Goal: Task Accomplishment & Management: Complete application form

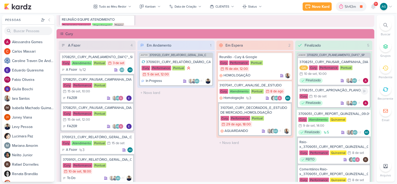
scroll to position [435, 0]
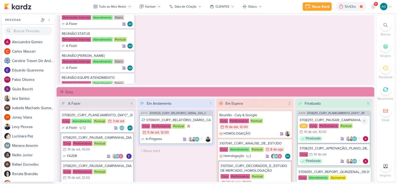
click at [348, 121] on div "3708251_CURY_PAUSAR_CAMPANHA_DIA"C"_LINKEDIN" at bounding box center [333, 120] width 69 height 5
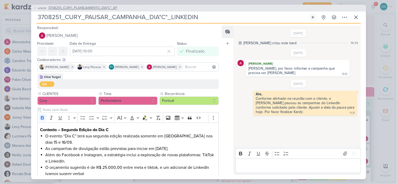
click at [108, 8] on span "3708251_CURY_PLANEJAMENTO_DIA"C"_SP" at bounding box center [82, 7] width 69 height 5
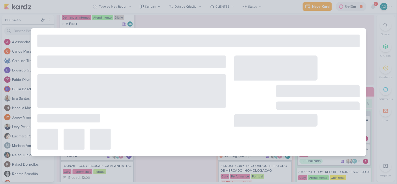
type input "3708251_CURY_PLANEJAMENTO_DIA"C"_SP"
type input "3 de setembro de 2025 às 23:59"
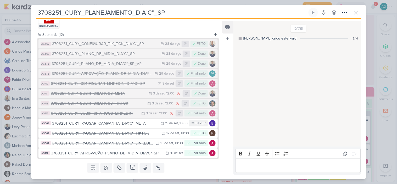
scroll to position [406, 0]
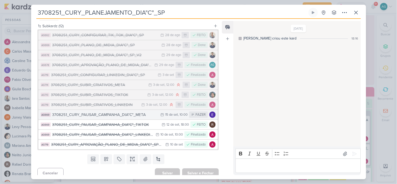
click at [127, 116] on div "3708251_CURY_PAUSAR_CAMPANHA_DIA"C"_META" at bounding box center [105, 115] width 106 height 6
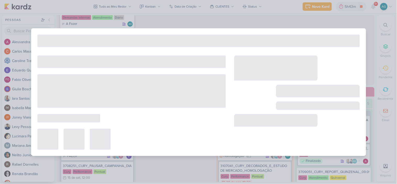
type input "3708251_CURY_PAUSAR_CAMPANHA_DIA"C"_META"
type input "15 de setembro de 2025 às 10:00"
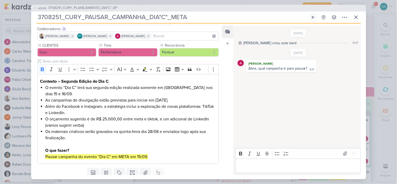
scroll to position [49, 0]
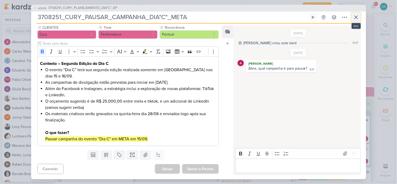
click at [356, 14] on icon at bounding box center [356, 17] width 6 height 6
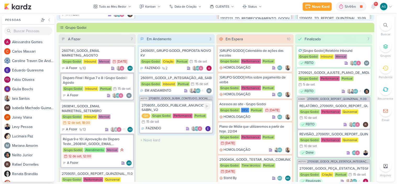
scroll to position [116, 0]
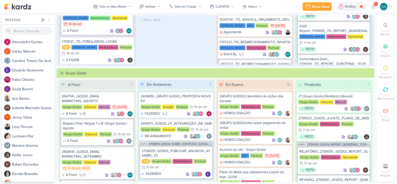
click at [388, 23] on div at bounding box center [386, 25] width 12 height 12
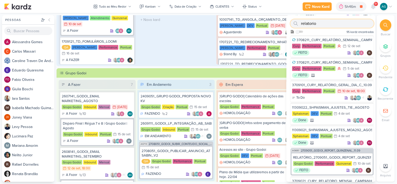
paste input "2708051"
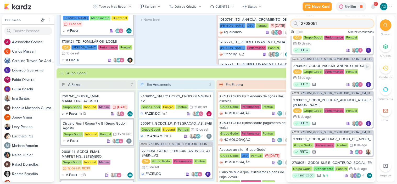
scroll to position [0, 0]
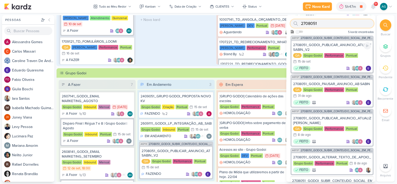
type input "2708051"
click at [331, 44] on div "2708051_GODOI_PUBLICAR_ANUNCIO_ATUALIZADO_AB SABIN_V2" at bounding box center [332, 47] width 78 height 9
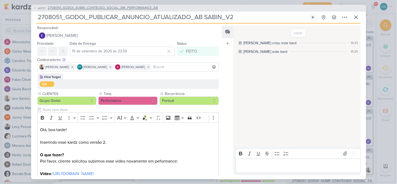
click at [128, 10] on span "2708051_GODOI_SUBIR_CONTEUDO_SOCIAL_EM_PERFORMANCE_AB" at bounding box center [103, 7] width 110 height 5
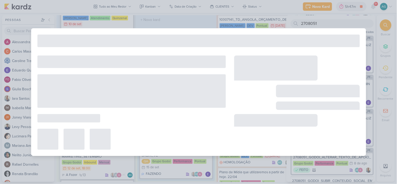
type input "2708051_GODOI_SUBIR_CONTEUDO_SOCIAL_EM_PERFORMANCE_AB"
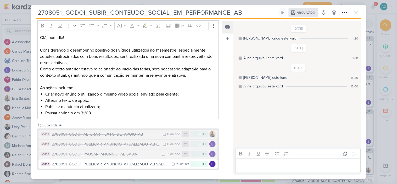
scroll to position [39, 0]
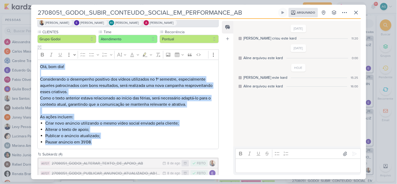
drag, startPoint x: 107, startPoint y: 142, endPoint x: 38, endPoint y: 67, distance: 102.3
click at [38, 67] on div "Olá, bom dia! Considerando o desempenho positivo dos vídeos utilizados no 1º se…" at bounding box center [127, 105] width 181 height 90
copy div "Olá, bom dia! Considerando o desempenho positivo dos vídeos utilizados no 1º se…"
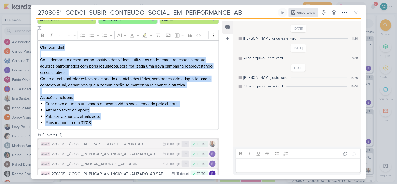
scroll to position [68, 0]
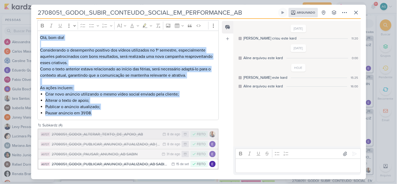
click at [133, 133] on div "2708051_GODOI_ALTERAR_TEXTO_DE_APOIO_AB" at bounding box center [106, 134] width 108 height 6
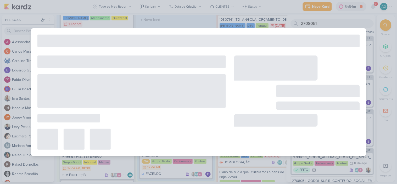
type input "2708051_GODOI_ALTERAR_TEXTO_DE_APOIO_AB"
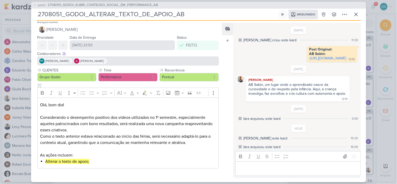
scroll to position [5, 0]
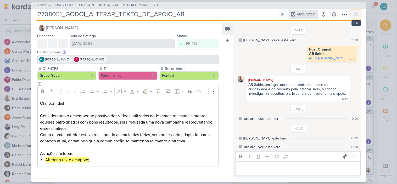
click at [357, 13] on icon at bounding box center [355, 14] width 3 height 3
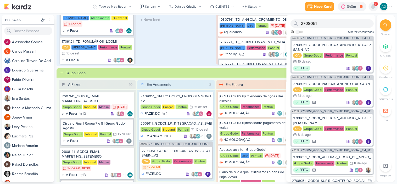
click at [372, 8] on icon at bounding box center [373, 6] width 4 height 5
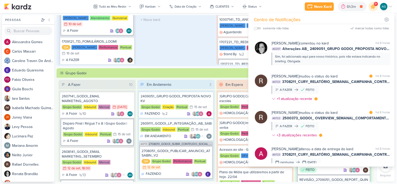
scroll to position [639, 0]
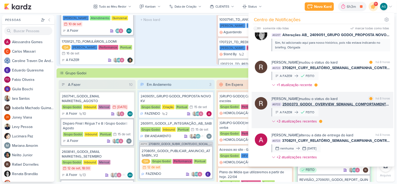
click at [353, 113] on div "Rafael Dornelles mudou o status do kard marcar como lida há 8 horas AG722 25003…" at bounding box center [330, 111] width 119 height 30
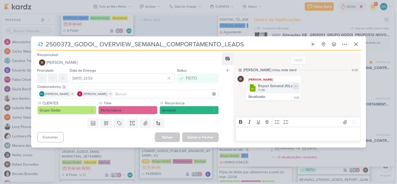
click at [296, 87] on icon at bounding box center [296, 86] width 4 height 4
click at [280, 104] on button "Baixar" at bounding box center [277, 104] width 42 height 8
click at [356, 45] on icon at bounding box center [356, 44] width 6 height 6
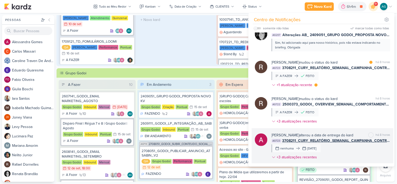
click at [364, 152] on div "Alessandra Gomes alterou a data de entrega do kard marcar como não lida há 8 ho…" at bounding box center [330, 147] width 119 height 30
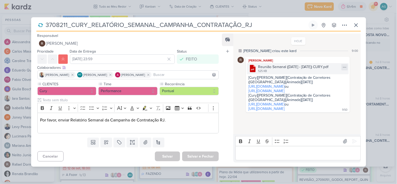
click at [342, 66] on icon at bounding box center [344, 67] width 4 height 4
click at [328, 84] on button "Baixar" at bounding box center [324, 85] width 42 height 8
drag, startPoint x: 255, startPoint y: 26, endPoint x: 122, endPoint y: 25, distance: 132.8
click at [122, 25] on input "3708211_CURY_RELATÓRIO_SEMANAL_CAMPANHA_CONTRATAÇÃO_RJ" at bounding box center [175, 24] width 263 height 9
click at [58, 25] on input "3708211_CURY_RELATÓRIO_SEMANAL_CAMPANHA_CONTRATAÇÃO_RJ" at bounding box center [175, 24] width 263 height 9
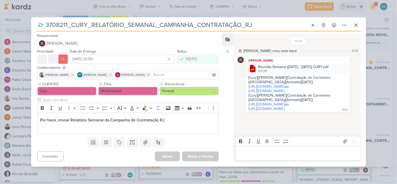
click at [58, 25] on input "3708211_CURY_RELATÓRIO_SEMANAL_CAMPANHA_CONTRATAÇÃO_RJ" at bounding box center [175, 24] width 263 height 9
click at [63, 25] on input "3708211_CURY_RELATÓRIO_SEMANAL_CAMPANHA_CONTRATAÇÃO_RJ" at bounding box center [175, 24] width 263 height 9
drag, startPoint x: 67, startPoint y: 25, endPoint x: 46, endPoint y: 24, distance: 21.2
click at [46, 24] on input "3708211_CURY_RELATÓRIO_SEMANAL_CAMPANHA_CONTRATAÇÃO_RJ" at bounding box center [175, 24] width 263 height 9
click at [357, 22] on icon at bounding box center [356, 25] width 6 height 6
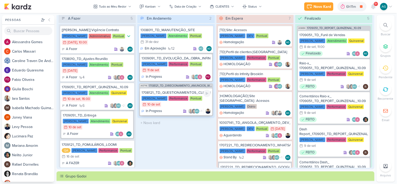
scroll to position [0, 0]
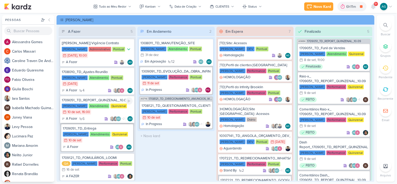
click at [95, 100] on div "1709051_TD_REPORT_QUINZENAL_10.09" at bounding box center [97, 100] width 71 height 5
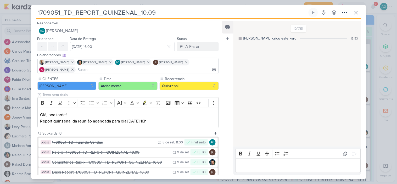
drag, startPoint x: 169, startPoint y: 11, endPoint x: 35, endPoint y: 12, distance: 133.8
click at [35, 12] on div "1709051_TD_REPORT_QUINZENAL_10.09 Criado por mim nenhum grupo disponível" at bounding box center [198, 93] width 335 height 171
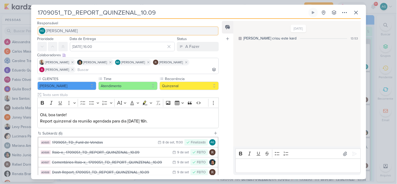
click at [158, 29] on button "AG Aline Gimenez Graciano" at bounding box center [127, 30] width 181 height 9
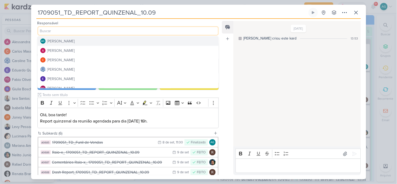
drag, startPoint x: 164, startPoint y: 12, endPoint x: 30, endPoint y: 16, distance: 134.4
click at [30, 16] on div "1709051_TD_REPORT_QUINZENAL_10.09 Criado por mim" at bounding box center [198, 92] width 397 height 184
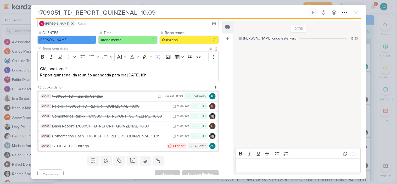
scroll to position [52, 0]
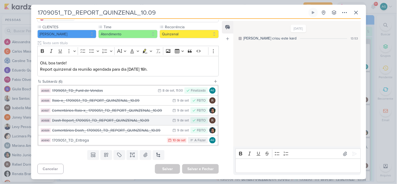
click at [98, 122] on div "Dash Report_1709051_TD_REPORT_QUINZENAL_10.09" at bounding box center [111, 120] width 118 height 6
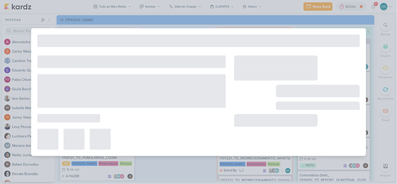
type input "Dash Report_1709051_TD_REPORT_QUINZENAL_10.09"
type input "9 de setembro de 2025 às 23:59"
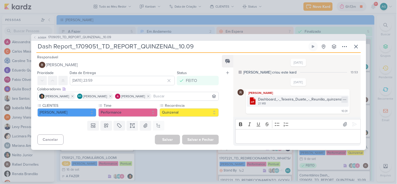
click at [342, 98] on icon at bounding box center [344, 100] width 4 height 4
click at [317, 117] on div "Baixar" at bounding box center [317, 116] width 10 height 5
click at [103, 36] on span "1709051_TD_REPORT_QUINZENAL_10.09" at bounding box center [79, 37] width 63 height 5
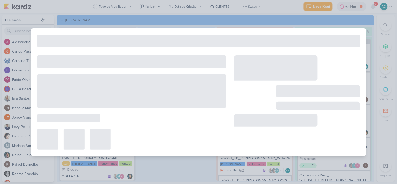
type input "1709051_TD_REPORT_QUINZENAL_10.09"
type input "10 de setembro de 2025 às 16:00"
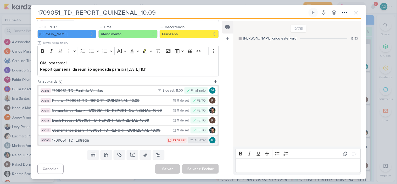
click at [123, 142] on div "1709051_TD_Entrega" at bounding box center [108, 140] width 112 height 6
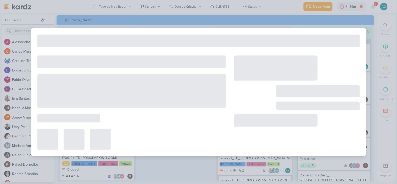
type input "1709051_TD_Entrega"
type input "10 de setembro de 2025 às 23:59"
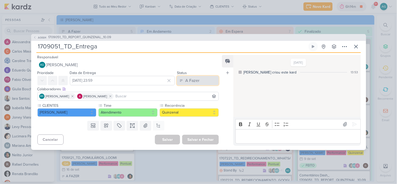
click at [192, 81] on div "A Fazer" at bounding box center [192, 80] width 14 height 6
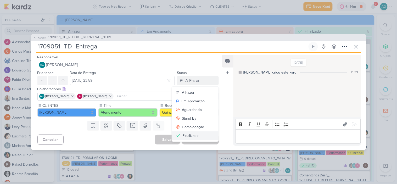
click at [191, 134] on div "Finalizado" at bounding box center [190, 135] width 16 height 5
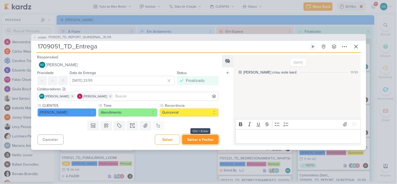
click at [198, 141] on button "Salvar e Fechar" at bounding box center [200, 140] width 37 height 10
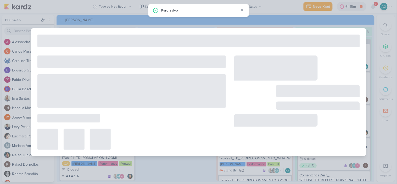
type input "1709051_TD_REPORT_QUINZENAL_10.09"
type input "10 de setembro de 2025 às 16:00"
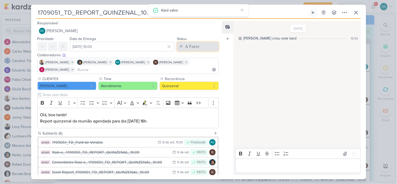
click at [188, 48] on div "A Fazer" at bounding box center [192, 46] width 14 height 6
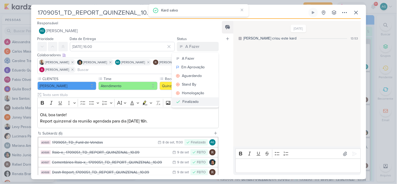
click at [195, 102] on div "Finalizado" at bounding box center [190, 101] width 16 height 5
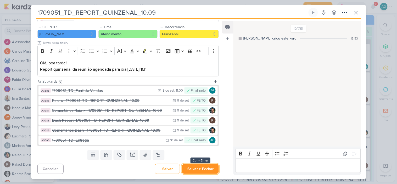
click at [202, 167] on button "Salvar e Fechar" at bounding box center [200, 169] width 37 height 10
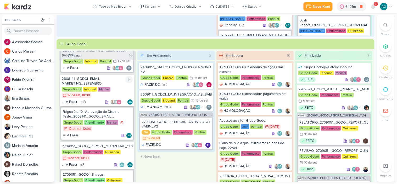
scroll to position [58, 0]
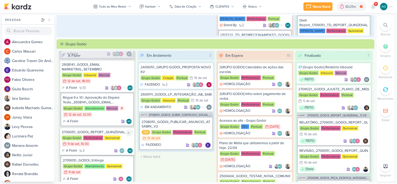
click at [109, 132] on div "2709051_GODOI_REPORT_QUINZENAL_11.09" at bounding box center [97, 132] width 71 height 5
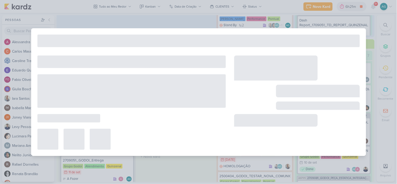
type input "2709051_GODOI_REPORT_QUINZENAL_11.09"
type input "11 de setembro de 2025 às 10:30"
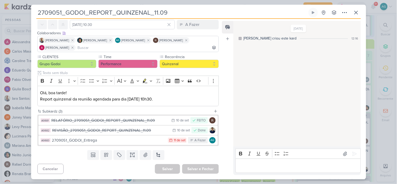
scroll to position [0, 0]
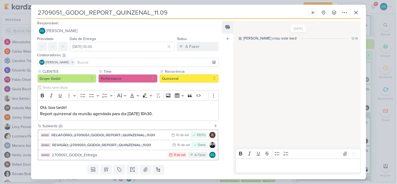
drag, startPoint x: 173, startPoint y: 12, endPoint x: 26, endPoint y: 13, distance: 146.9
click at [26, 13] on div "2709051_GODOI_REPORT_QUINZENAL_11.09 Criado por mim" at bounding box center [198, 92] width 397 height 184
click at [121, 146] on div "REVISÃO_2709051_GODOI_REPORT_QUINZENAL_11.09" at bounding box center [111, 145] width 118 height 6
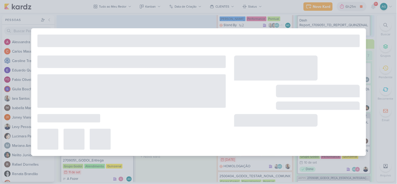
type input "REVISÃO_2709051_GODOI_REPORT_QUINZENAL_11.09"
type input "10 de setembro de 2025 às 23:59"
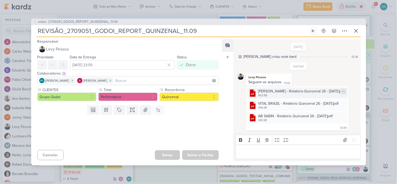
click at [343, 92] on icon at bounding box center [343, 91] width 4 height 4
click at [328, 105] on button "Baixar" at bounding box center [323, 109] width 42 height 8
click at [218, 121] on div at bounding box center [126, 132] width 190 height 31
click at [341, 103] on icon at bounding box center [343, 104] width 4 height 4
click at [322, 119] on button "Baixar" at bounding box center [323, 121] width 42 height 8
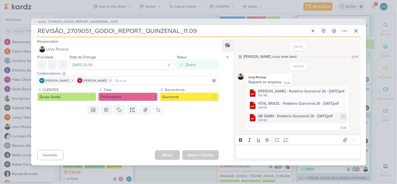
click at [340, 117] on div at bounding box center [343, 116] width 6 height 6
click at [323, 132] on button "Baixar" at bounding box center [323, 134] width 42 height 8
click at [114, 24] on div "AG680 2709051_GODOI_REPORT_QUINZENAL_11.09" at bounding box center [198, 22] width 335 height 7
click at [114, 22] on span "2709051_GODOI_REPORT_QUINZENAL_11.09" at bounding box center [83, 21] width 70 height 5
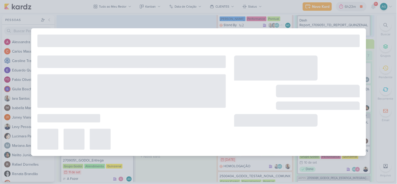
type input "2709051_GODOI_REPORT_QUINZENAL_11.09"
type input "11 de setembro de 2025 às 10:30"
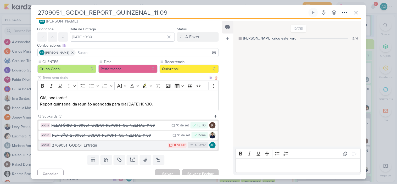
scroll to position [15, 0]
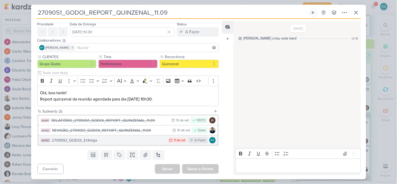
click at [126, 140] on div "2709051_GODOI_Entrega" at bounding box center [108, 140] width 113 height 6
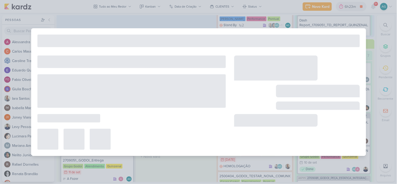
type input "2709051_GODOI_Entrega"
type input "11 de setembro de 2025 às 23:59"
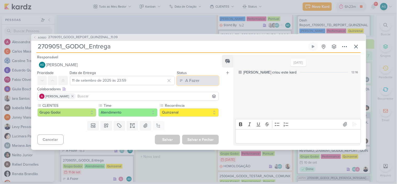
click at [197, 79] on div "A Fazer" at bounding box center [192, 80] width 14 height 6
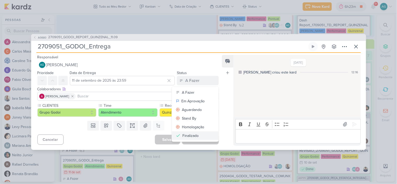
click at [194, 134] on div "Finalizado" at bounding box center [190, 135] width 16 height 5
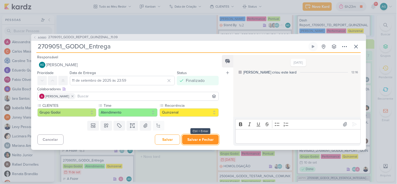
click at [200, 142] on button "Salvar e Fechar" at bounding box center [200, 140] width 37 height 10
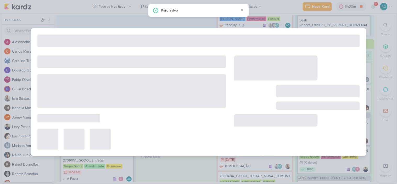
type input "2709051_GODOI_REPORT_QUINZENAL_11.09"
type input "11 de setembro de 2025 às 10:30"
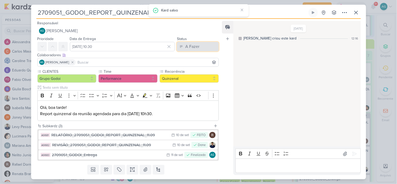
click at [196, 45] on div "A Fazer" at bounding box center [192, 46] width 14 height 6
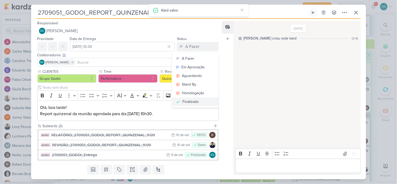
click at [195, 102] on div "Finalizado" at bounding box center [190, 101] width 16 height 5
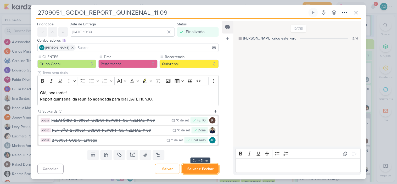
click at [210, 166] on button "Salvar e Fechar" at bounding box center [200, 169] width 37 height 10
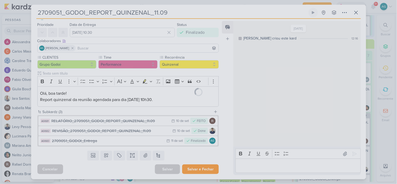
scroll to position [14, 0]
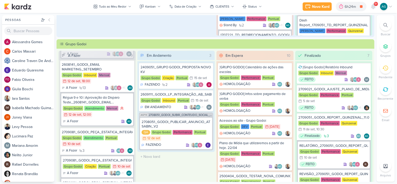
click at [385, 25] on icon at bounding box center [385, 25] width 4 height 4
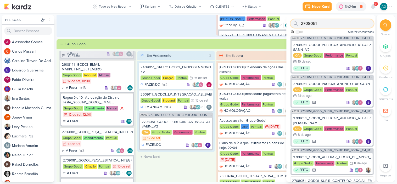
paste input "902"
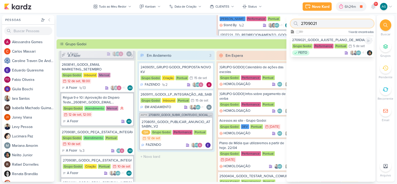
type input "2709021"
click at [322, 55] on div "FEITO AG +1" at bounding box center [332, 52] width 80 height 5
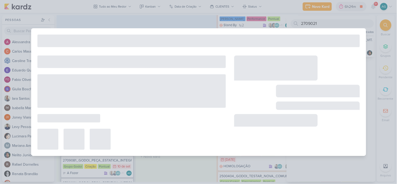
type input "2709021_GODOI_AJUSTE_PLANO_DE_MIDIA_VITAL_E_AB"
type input "5 de setembro de 2025 às 23:59"
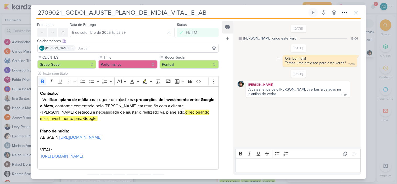
scroll to position [0, 0]
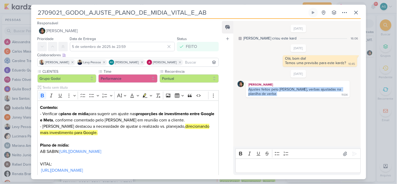
drag, startPoint x: 261, startPoint y: 95, endPoint x: 247, endPoint y: 91, distance: 14.9
click at [247, 91] on div "Ajustes feitos pelo Levy, verbas ajustadas na planilha de verba 11:04" at bounding box center [297, 91] width 101 height 9
copy div "Ajustes feitos pelo Levy, verbas ajustadas na planilha de verba"
click at [356, 12] on icon at bounding box center [355, 12] width 3 height 3
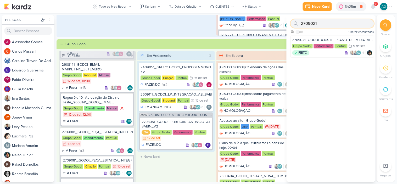
drag, startPoint x: 325, startPoint y: 24, endPoint x: 288, endPoint y: 24, distance: 37.1
click at [288, 24] on div "2709021 Como admin, ative para buscar em todos os kardz da organização 1 kardz …" at bounding box center [330, 25] width 89 height 20
paste input "370903"
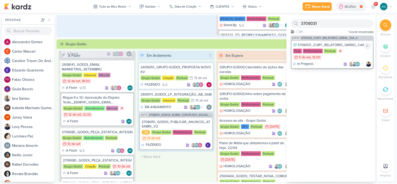
click at [344, 43] on div "3709031_CURY_RELATÓRIO_DIÁRIO_CAMPANHA_DIA"C"_SP" at bounding box center [332, 45] width 78 height 5
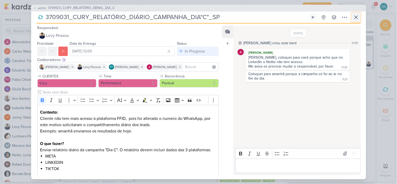
click at [357, 20] on icon at bounding box center [356, 17] width 6 height 6
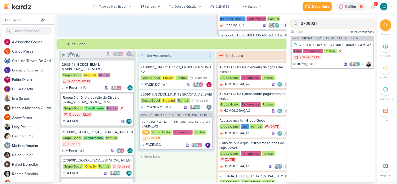
drag, startPoint x: 320, startPoint y: 24, endPoint x: 289, endPoint y: 24, distance: 31.4
click at [289, 24] on div "3709031 Como admin, ative para buscar em todos os kardz da organização 1 kardz …" at bounding box center [330, 25] width 89 height 20
paste input "15709033"
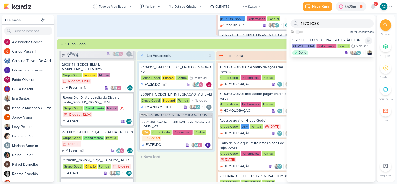
click at [327, 51] on div "Done AG +1" at bounding box center [332, 52] width 80 height 5
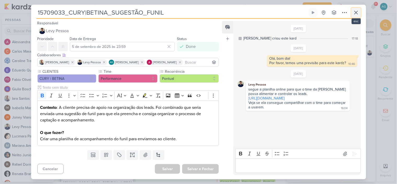
click at [355, 13] on icon at bounding box center [355, 12] width 3 height 3
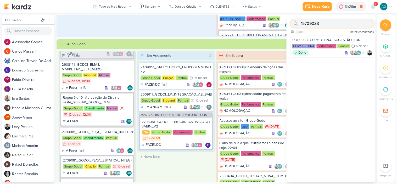
drag, startPoint x: 329, startPoint y: 21, endPoint x: 290, endPoint y: 23, distance: 38.5
click at [290, 23] on div "15709033" at bounding box center [331, 23] width 83 height 8
paste input "8034"
click at [321, 54] on div "Done AG +1" at bounding box center [332, 52] width 80 height 5
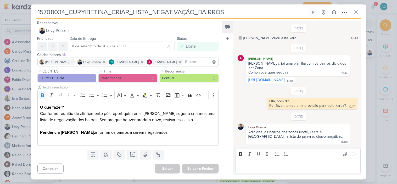
scroll to position [1, 0]
click at [359, 12] on button at bounding box center [355, 12] width 9 height 9
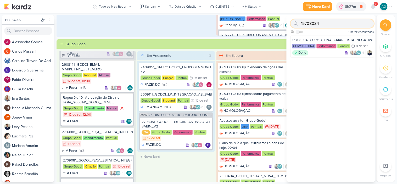
drag, startPoint x: 322, startPoint y: 24, endPoint x: 290, endPoint y: 24, distance: 32.2
click at [290, 24] on div "15708034 Como admin, ative para buscar em todos os kardz da organização 1 kardz…" at bounding box center [330, 25] width 89 height 20
paste input "2709051"
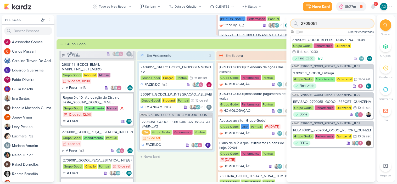
drag, startPoint x: 321, startPoint y: 24, endPoint x: 280, endPoint y: 24, distance: 41.0
click at [280, 24] on div "Pessoas Pessoas A l e s s a n d r a G o m e s C a r l o s M a s s a r i C a r o…" at bounding box center [198, 98] width 397 height 167
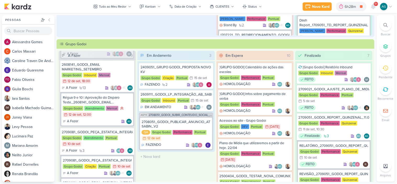
click at [382, 24] on div at bounding box center [386, 25] width 12 height 12
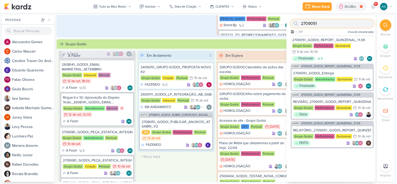
paste input "8"
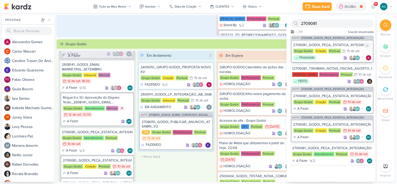
click at [341, 45] on div "2709081_GODOI_PEÇA_ESTATICA_INTEGRAÇÃO_AB" at bounding box center [332, 45] width 78 height 5
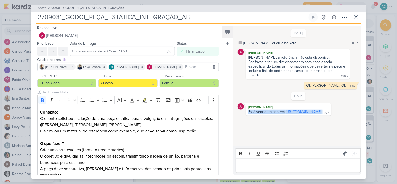
drag, startPoint x: 296, startPoint y: 123, endPoint x: 247, endPoint y: 114, distance: 50.2
click at [247, 114] on div "Está sendo tratado em: https://app.kardz.app/kard-window/fuMGi7iIQ5o30OOFavB3cn…" at bounding box center [288, 112] width 83 height 5
copy div "Está sendo tratado em: https://app.kardz.app/kard-window/fuMGi7iIQ5o30OOFavB3cn…"
click at [357, 18] on icon at bounding box center [356, 17] width 6 height 6
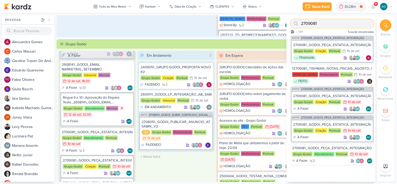
drag, startPoint x: 335, startPoint y: 25, endPoint x: 286, endPoint y: 22, distance: 49.5
click at [286, 22] on div "Pessoas Pessoas A l e s s a n d r a G o m e s C a r l o s M a s s a r i C a r o…" at bounding box center [198, 98] width 397 height 167
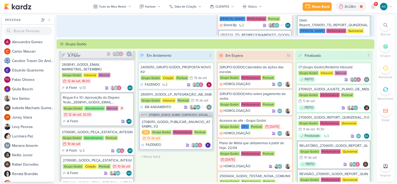
click at [384, 26] on icon at bounding box center [385, 25] width 4 height 4
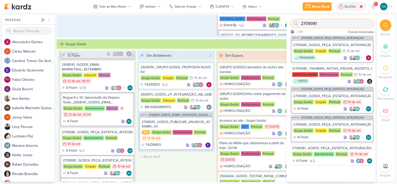
paste input "110704"
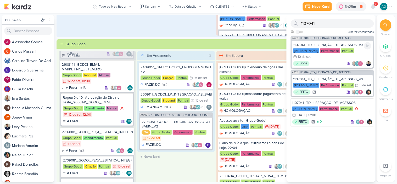
click at [330, 44] on div "1107041_TD_LIBERAÇÃO_DE_ACESSOS_V3" at bounding box center [332, 45] width 78 height 5
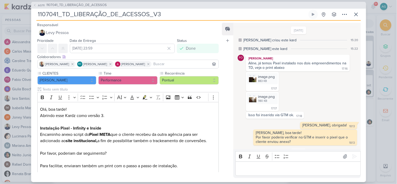
scroll to position [39, 0]
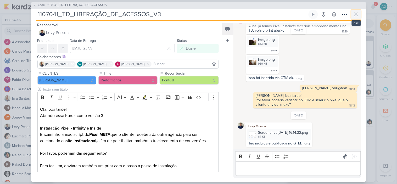
click at [357, 16] on icon at bounding box center [356, 14] width 6 height 6
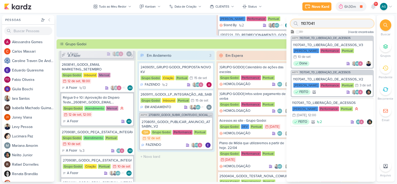
drag, startPoint x: 319, startPoint y: 25, endPoint x: 284, endPoint y: 24, distance: 34.8
click at [284, 24] on div "Pessoas Pessoas A l e s s a n d r a G o m e s C a r l o s M a s s a r i C a r o…" at bounding box center [198, 98] width 397 height 167
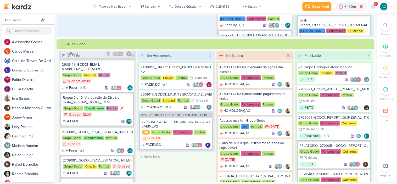
click at [381, 26] on div at bounding box center [386, 25] width 12 height 12
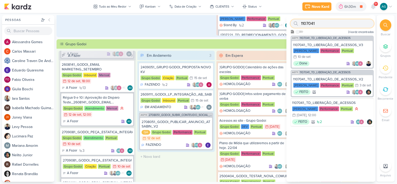
paste input "270908"
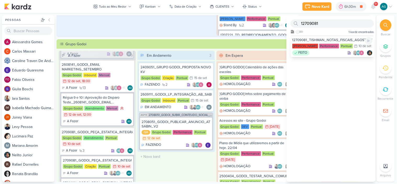
click at [329, 54] on div "FEITO AG" at bounding box center [332, 52] width 80 height 5
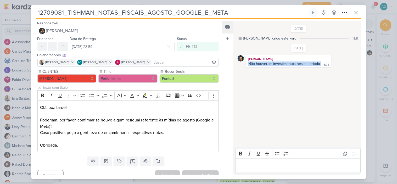
drag, startPoint x: 248, startPoint y: 63, endPoint x: 320, endPoint y: 65, distance: 71.9
click at [320, 65] on div "Não houveram investimentos nesse periodo 15:04" at bounding box center [288, 63] width 83 height 5
copy div "Não houveram investimentos nesse periodo"
click at [355, 12] on icon at bounding box center [356, 12] width 6 height 6
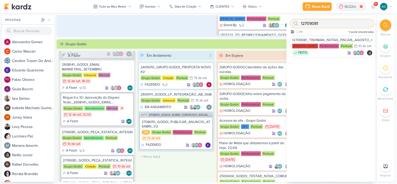
drag, startPoint x: 316, startPoint y: 24, endPoint x: 299, endPoint y: 24, distance: 17.0
click at [299, 24] on div "12709081" at bounding box center [331, 23] width 83 height 8
paste input "30909"
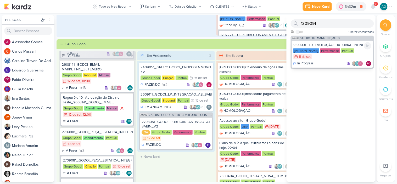
click at [324, 58] on div "Teixeira Duarte Performance Pontual 11/9 11 de set" at bounding box center [332, 54] width 78 height 12
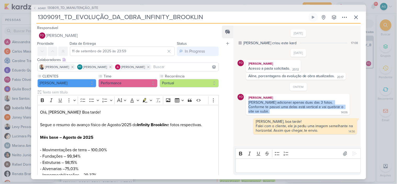
drag, startPoint x: 249, startPoint y: 103, endPoint x: 332, endPoint y: 107, distance: 83.8
click at [332, 107] on div "Aline adicionei apenas duas das 3 fotos. Conforme te passei uma delas está vert…" at bounding box center [297, 107] width 101 height 14
copy div "Aline adicionei apenas duas das 3 fotos. Conforme te passei uma delas está vert…"
click at [358, 18] on icon at bounding box center [356, 17] width 6 height 6
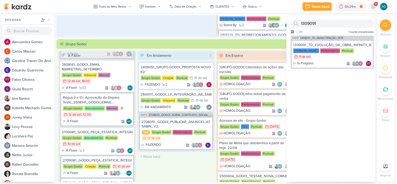
click at [372, 8] on icon at bounding box center [373, 6] width 6 height 6
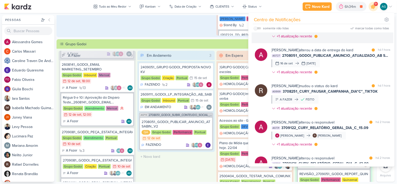
scroll to position [0, 0]
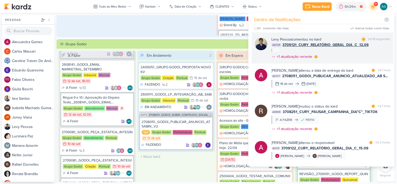
click at [337, 54] on div "Levy Pessoa comentou no kard marcar como lida há 10 segundos AG729 3709121_CURY…" at bounding box center [330, 49] width 119 height 25
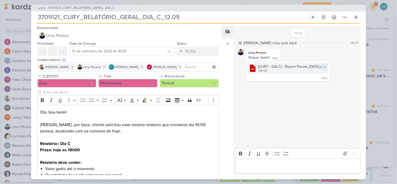
click at [326, 68] on icon at bounding box center [324, 67] width 4 height 4
click at [310, 83] on button "Baixar" at bounding box center [308, 85] width 42 height 8
click at [273, 164] on p "Editor editing area: main" at bounding box center [297, 165] width 119 height 6
drag, startPoint x: 190, startPoint y: 17, endPoint x: 26, endPoint y: 18, distance: 163.1
click at [26, 18] on div "AG730 3709123_CURY_RELATÓRIO_GERAL_DIA_C 3709121_CURY_RELATÓRIO_GERAL_DIA_C_12.…" at bounding box center [198, 92] width 397 height 184
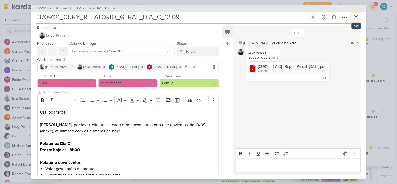
click at [355, 19] on icon at bounding box center [356, 17] width 6 height 6
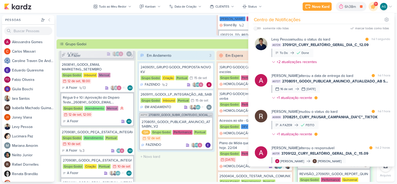
click at [165, 37] on div "Tudo ao Meu Redor visão Caixa de Entrada A caixa de entrada mostra todos os kar…" at bounding box center [215, 98] width 318 height 167
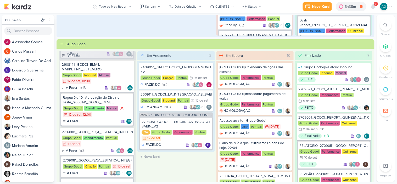
click at [385, 22] on div at bounding box center [386, 25] width 12 height 12
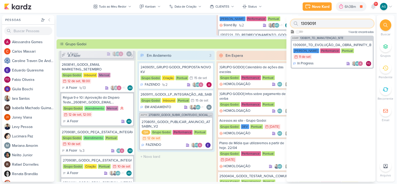
paste input "310910"
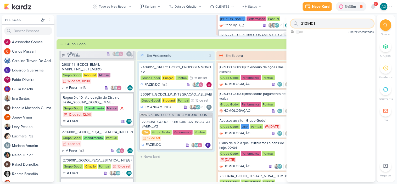
drag, startPoint x: 289, startPoint y: 25, endPoint x: 272, endPoint y: 25, distance: 16.7
click at [272, 25] on div "Pessoas Pessoas A l e s s a n d r a G o m e s C a r l o s M a s s a r i C a r o…" at bounding box center [198, 98] width 397 height 167
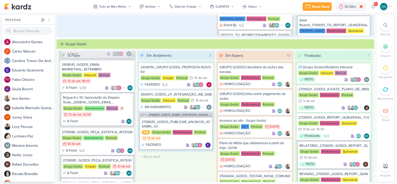
click at [384, 24] on icon at bounding box center [385, 25] width 4 height 4
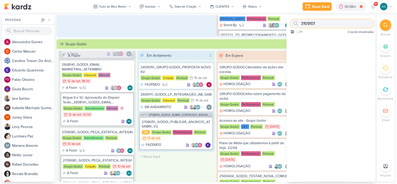
paste input "2"
drag, startPoint x: 327, startPoint y: 22, endPoint x: 278, endPoint y: 20, distance: 49.7
click at [278, 20] on div "Pessoas Pessoas A l e s s a n d r a G o m e s C a r l o s M a s s a r i C a r o…" at bounding box center [198, 98] width 397 height 167
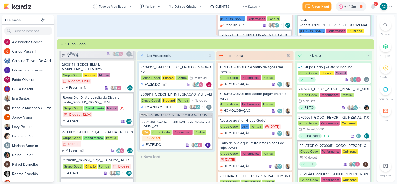
click at [386, 25] on icon at bounding box center [385, 25] width 4 height 4
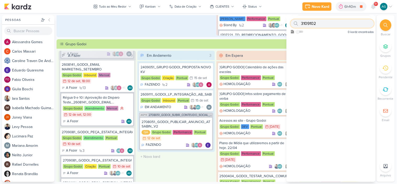
paste input "1108053"
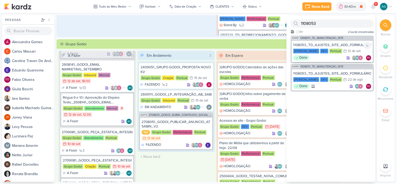
click at [333, 43] on div "1108053_TD_AJUSTES_SITE_ADD_FORMULÁRIO_BOTÃO_DOWNLOAD_V2" at bounding box center [332, 45] width 78 height 5
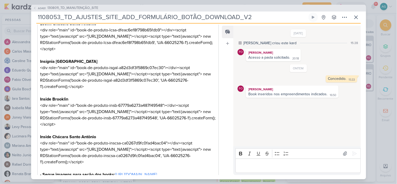
scroll to position [100, 0]
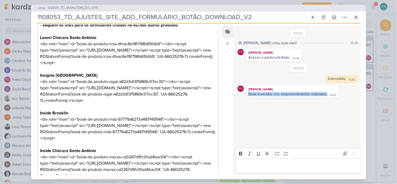
drag, startPoint x: 248, startPoint y: 95, endPoint x: 326, endPoint y: 93, distance: 78.4
click at [326, 93] on div "Book inseridos nos empreendimentos indicados. 16:50" at bounding box center [292, 94] width 90 height 5
copy div "Book inseridos nos empreendimentos indicados."
click at [356, 15] on icon at bounding box center [356, 17] width 6 height 6
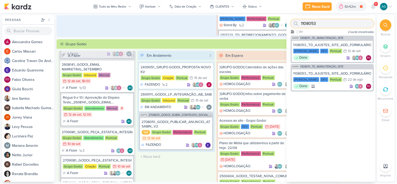
drag, startPoint x: 325, startPoint y: 24, endPoint x: 297, endPoint y: 23, distance: 27.5
click at [297, 23] on div "1108053" at bounding box center [331, 23] width 83 height 8
paste input "3709111"
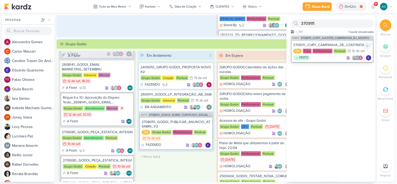
click at [325, 43] on div "3709111_CURY_CAMPANHA_DE_CONTRATAÇÃO_RJ_V3" at bounding box center [332, 45] width 78 height 5
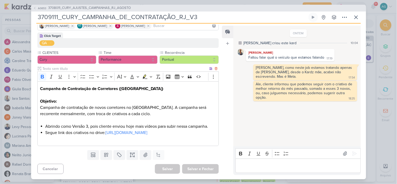
scroll to position [0, 0]
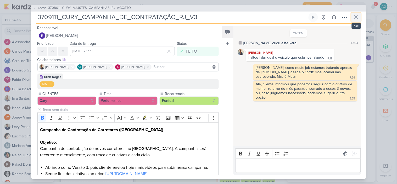
click at [358, 16] on icon at bounding box center [356, 17] width 6 height 6
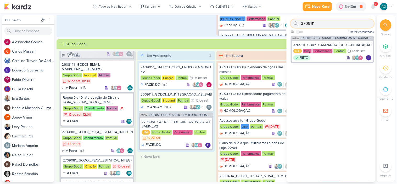
drag, startPoint x: 331, startPoint y: 25, endPoint x: 294, endPoint y: 22, distance: 36.7
click at [294, 22] on div "3709111" at bounding box center [331, 23] width 83 height 8
paste input "2"
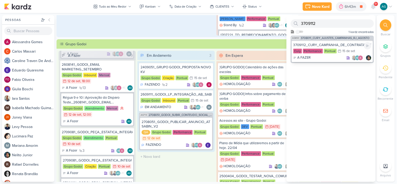
click at [319, 59] on div "A FAZER AG" at bounding box center [332, 57] width 78 height 5
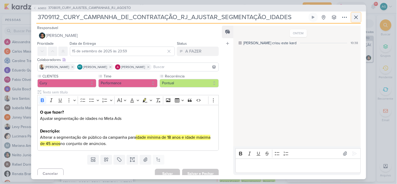
click at [355, 21] on button at bounding box center [355, 17] width 9 height 9
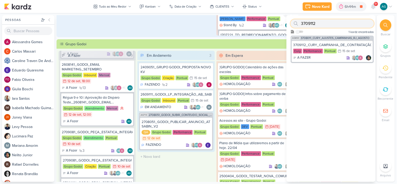
drag, startPoint x: 325, startPoint y: 24, endPoint x: 284, endPoint y: 21, distance: 41.4
click at [284, 21] on div "Pessoas Pessoas A l e s s a n d r a G o m e s C a r l o s M a s s a r i C a r o…" at bounding box center [198, 98] width 397 height 167
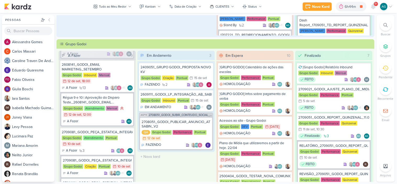
click at [386, 22] on div at bounding box center [386, 25] width 12 height 12
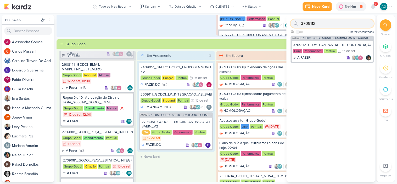
paste input "1708121"
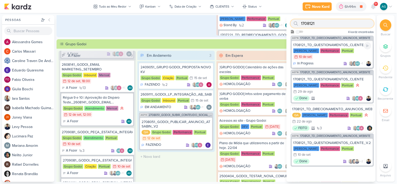
type input "1708121"
click at [334, 44] on div "1708121_TD_QUESTIONAMENTOS_CLIENTE_V.3" at bounding box center [332, 45] width 78 height 5
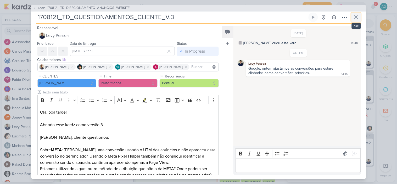
click at [357, 16] on icon at bounding box center [356, 17] width 6 height 6
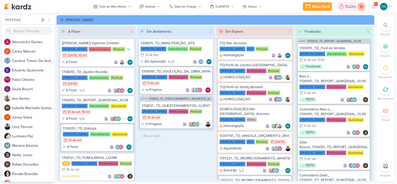
click at [359, 7] on icon at bounding box center [360, 6] width 7 height 7
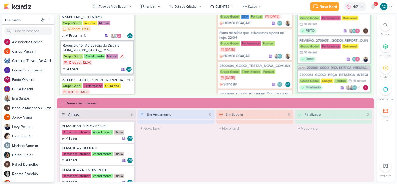
scroll to position [319, 0]
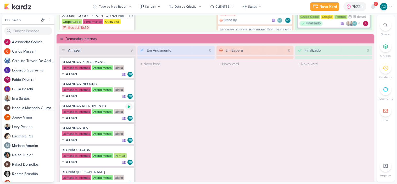
click at [128, 107] on icon at bounding box center [129, 107] width 4 height 4
click at [314, 6] on div "Novo Kard" at bounding box center [321, 6] width 18 height 5
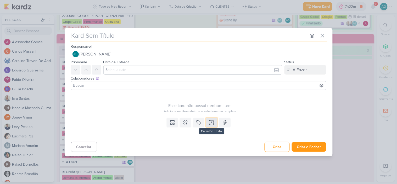
click at [213, 121] on icon at bounding box center [213, 120] width 1 height 1
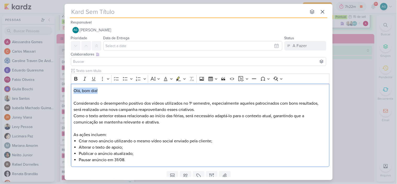
drag, startPoint x: 117, startPoint y: 92, endPoint x: 70, endPoint y: 87, distance: 47.6
click at [70, 87] on div "Clique para deixar o item visível somente à membros da sua organização Rich Tex…" at bounding box center [199, 118] width 268 height 101
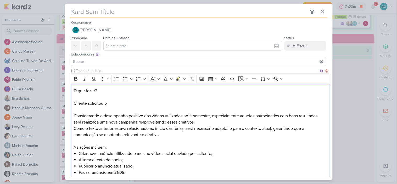
drag, startPoint x: 254, startPoint y: 116, endPoint x: 258, endPoint y: 120, distance: 5.6
click at [258, 120] on p "O que fazer? ⁠⁠⁠⁠⁠⁠⁠Cliente solicitou p Considerando o desempenho positivo dos …" at bounding box center [199, 107] width 253 height 38
copy p "s patrocinados com bons resultados, será realizada uma nova campanha reaproveit…"
click at [144, 107] on p "O que fazer? Cliente solicitou p Considerando o desempenho positivo dos vídeos …" at bounding box center [199, 107] width 253 height 38
click at [136, 102] on p "O que fazer? Cliente solicitou p ⁠⁠⁠⁠⁠⁠⁠ Considerando o desempenho positivo dos…" at bounding box center [199, 107] width 253 height 38
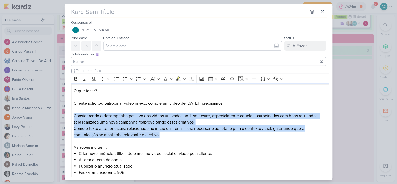
drag, startPoint x: 168, startPoint y: 134, endPoint x: 68, endPoint y: 114, distance: 102.0
click at [68, 114] on div "Clique para deixar o item visível somente à membros da sua organização Rich Tex…" at bounding box center [199, 124] width 268 height 113
click at [91, 113] on p "O que fazer? Cliente solicitou patrocinar vídeo anexo, como é um vídeo de carna…" at bounding box center [199, 107] width 253 height 38
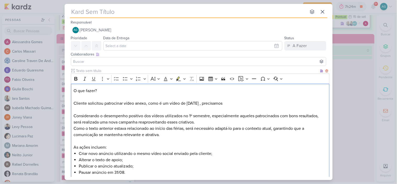
click at [147, 103] on p "O que fazer? Cliente solicitou patrocinar vídeo anexo, como é um vídeo de carna…" at bounding box center [199, 107] width 253 height 38
drag, startPoint x: 211, startPoint y: 120, endPoint x: 48, endPoint y: 112, distance: 163.3
click at [48, 112] on div "nenhum grupo disponível esc Responsável AG Aline Gimenez Graciano Nenhum contat…" at bounding box center [198, 92] width 397 height 184
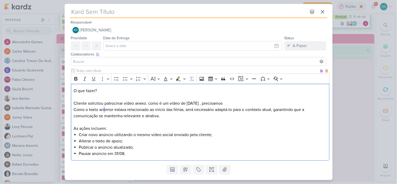
click at [105, 109] on p "O que fazer? Cliente solicitou patrocinar vídeo anexo. como é um vídeo de carna…" at bounding box center [199, 107] width 253 height 38
click at [106, 109] on p "O que fazer? Cliente solicitou patrocinar vídeo anexo. como é um vídeo de carna…" at bounding box center [199, 107] width 253 height 38
click at [112, 109] on p "O que fazer? Cliente solicitou patrocinar vídeo anexo. como é um vídeo de carna…" at bounding box center [199, 107] width 253 height 38
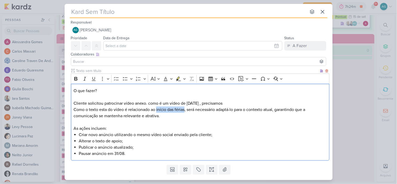
drag, startPoint x: 156, startPoint y: 110, endPoint x: 185, endPoint y: 110, distance: 28.5
click at [185, 110] on p "O que fazer? Cliente solicitou patrocinar vídeo anexo. como é um vídeo de carna…" at bounding box center [199, 107] width 253 height 38
click at [214, 104] on p "O que fazer? Cliente solicitou patrocinar vídeo anexo. como é um vídeo de carna…" at bounding box center [199, 107] width 253 height 38
drag, startPoint x: 213, startPoint y: 103, endPoint x: 150, endPoint y: 102, distance: 63.8
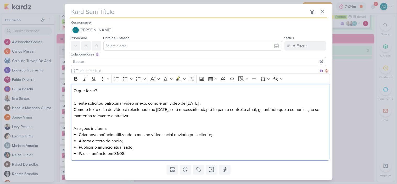
click at [150, 102] on p "O que fazer? Cliente solicitou patrocinar vídeo anexo. como é um vídeo de carna…" at bounding box center [199, 107] width 253 height 38
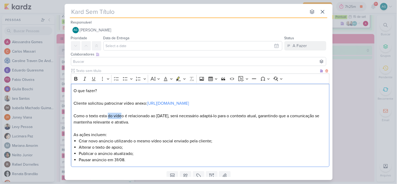
drag, startPoint x: 108, startPoint y: 115, endPoint x: 122, endPoint y: 114, distance: 13.9
click at [122, 114] on p "⁠⁠⁠⁠⁠⁠⁠ Como o texto esta do vídeo é relacionado ao carnaval, será necessário a…" at bounding box center [199, 118] width 253 height 25
click at [100, 115] on p "Como o texto esta é relacionado ao carnaval, será necessário adaptá-lo para o c…" at bounding box center [199, 118] width 253 height 25
click at [147, 121] on p "Como o texto de apoio esta é relacionado ao carnaval, será necessário adaptá-lo…" at bounding box center [199, 118] width 253 height 25
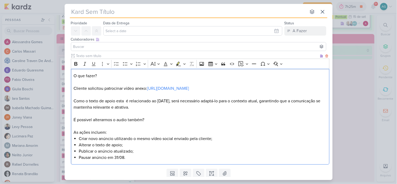
scroll to position [29, 0]
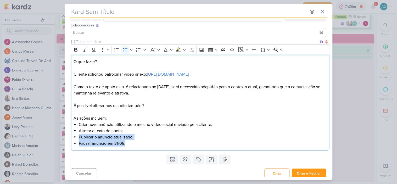
drag, startPoint x: 80, startPoint y: 137, endPoint x: 140, endPoint y: 141, distance: 60.0
click at [140, 141] on ul "Criar novo anúncio utilizando o mesmo vídeo social enviado pela cliente; Altera…" at bounding box center [203, 133] width 248 height 25
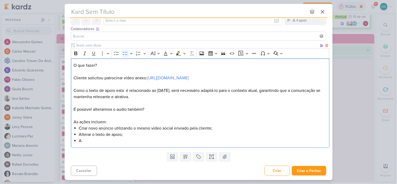
scroll to position [25, 0]
drag, startPoint x: 108, startPoint y: 62, endPoint x: 72, endPoint y: 63, distance: 36.6
click at [72, 63] on div "O que fazer? Cliente solicitou patrocinar vídeo anexo: https://www.instagram.co…" at bounding box center [200, 103] width 258 height 90
click at [74, 54] on icon "Editor toolbar" at bounding box center [75, 53] width 3 height 4
click at [117, 67] on p "O que fazer? Cliente solicitou patrocinar vídeo anexo: https://www.instagram.co…" at bounding box center [199, 71] width 253 height 19
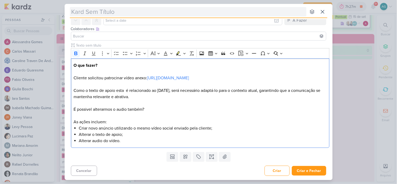
click at [211, 11] on input "text" at bounding box center [188, 11] width 236 height 9
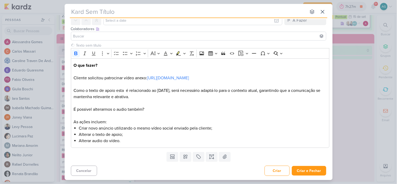
paste input "2709121_GODOI_AJUSTAR_VIDEO_PERFORMANCE_AB"
type input "2709121_GODOI_AJUSTAR_VIDEO_PERFORMANCE_AB"
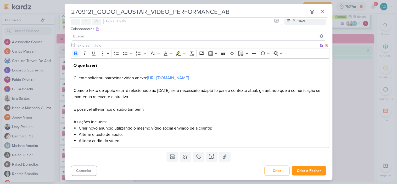
type input "2709121_GODOI_AJUSTAR_VIDEO_PERFORMANCE_AB"
click at [127, 90] on p "Como o texto de apoio esta é relacionado ao carnaval, será necessário adaptá-lo…" at bounding box center [199, 90] width 253 height 19
drag, startPoint x: 220, startPoint y: 91, endPoint x: 223, endPoint y: 94, distance: 4.5
click at [223, 94] on p "Como o texto de apoio esta relacionado ao carnaval, será necessário adaptá-lo p…" at bounding box center [199, 90] width 253 height 19
drag, startPoint x: 234, startPoint y: 114, endPoint x: 233, endPoint y: 111, distance: 3.2
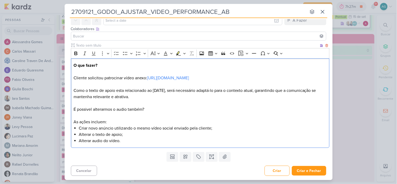
click at [234, 114] on p "É possivel alterarmos o audio também?" at bounding box center [199, 112] width 253 height 13
click at [221, 88] on p "Como o texto de apoio esta relacionado ao carnaval, será necessário adaptá-lo p…" at bounding box center [199, 90] width 253 height 19
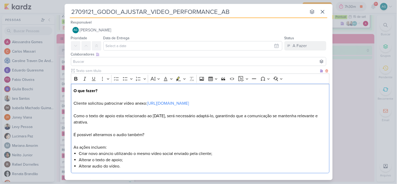
click at [143, 169] on li "Alterar audio do vídeo." at bounding box center [203, 166] width 248 height 6
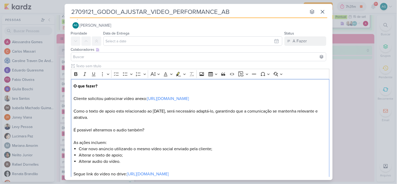
scroll to position [11, 0]
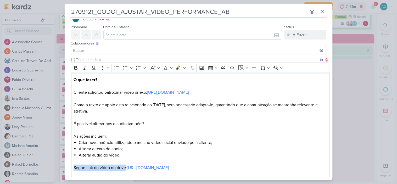
drag, startPoint x: 126, startPoint y: 169, endPoint x: 69, endPoint y: 169, distance: 57.5
click at [69, 169] on div "Clique para deixar o item visível somente à membros da sua organização Rich Tex…" at bounding box center [199, 120] width 268 height 126
click at [77, 68] on icon "Editor toolbar" at bounding box center [75, 67] width 5 height 5
click at [168, 153] on li "Alterar audio do vídeo." at bounding box center [203, 155] width 248 height 6
click at [161, 98] on p "Como o texto de apoio esta relacionado ao carnaval, será necessário adaptá-lo, …" at bounding box center [199, 104] width 253 height 19
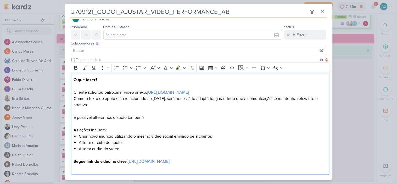
click at [144, 81] on p "O que fazer? Cliente solicitou patrocinar vídeo anexo: https://www.instagram.co…" at bounding box center [199, 86] width 253 height 19
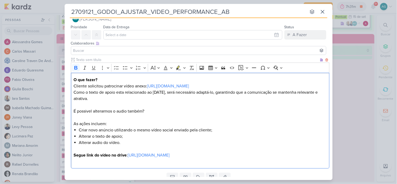
click at [112, 98] on p "Como o texto de apoio esta relacionado ao carnaval, será necessário adaptá-lo, …" at bounding box center [199, 95] width 253 height 13
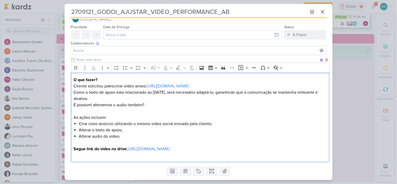
drag, startPoint x: 110, startPoint y: 117, endPoint x: 70, endPoint y: 121, distance: 40.4
click at [70, 121] on div "Clique para deixar o item visível somente à membros da sua organização Rich Tex…" at bounding box center [199, 110] width 268 height 107
click at [111, 119] on p "As ações incluem:" at bounding box center [199, 117] width 253 height 6
drag, startPoint x: 112, startPoint y: 118, endPoint x: 66, endPoint y: 118, distance: 46.0
click at [66, 118] on div "Clique para deixar o item visível somente à membros da sua organização Rich Tex…" at bounding box center [199, 110] width 268 height 107
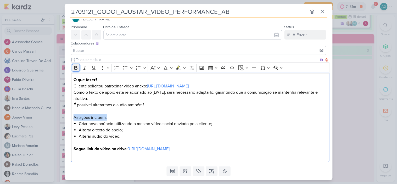
click at [75, 70] on icon "Editor toolbar" at bounding box center [75, 67] width 5 height 5
click at [116, 108] on p "É possivel alterarmos o audio também?" at bounding box center [199, 108] width 253 height 13
click at [138, 135] on li "Alterar audio do vídeo." at bounding box center [203, 136] width 248 height 6
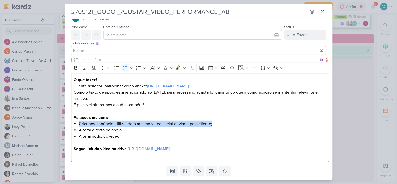
drag, startPoint x: 220, startPoint y: 122, endPoint x: 79, endPoint y: 125, distance: 140.1
click at [79, 125] on li "Criar novo anúncio utilizando o mesmo vídeo social enviado pela cliente;" at bounding box center [203, 124] width 248 height 6
copy li "Criar novo anúncio utilizando o mesmo vídeo social enviado pela cliente;"
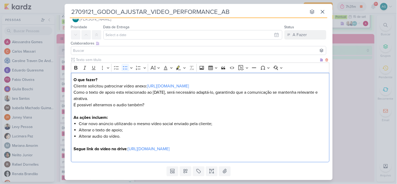
click at [125, 134] on li "Alterar audio do vídeo." at bounding box center [203, 136] width 248 height 6
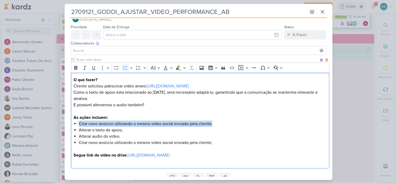
drag, startPoint x: 223, startPoint y: 123, endPoint x: 79, endPoint y: 124, distance: 144.0
click at [79, 124] on li "Criar novo anúncio utilizando o mesmo vídeo social enviado pela cliente;" at bounding box center [203, 124] width 248 height 6
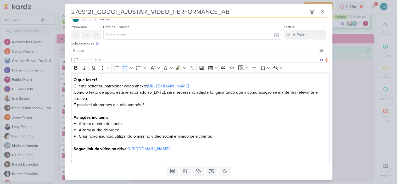
click at [81, 136] on li "Criar novo anúncio utilizando o mesmo vídeo social enviado pela cliente;" at bounding box center [203, 136] width 248 height 6
click at [119, 137] on li "Publicar novo anúncio utilizando o mesmo vídeo social enviado pela cliente;" at bounding box center [203, 136] width 248 height 6
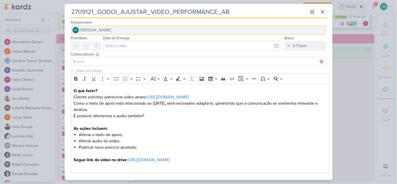
click at [124, 31] on button "AG Aline Gimenez Graciano" at bounding box center [198, 29] width 255 height 9
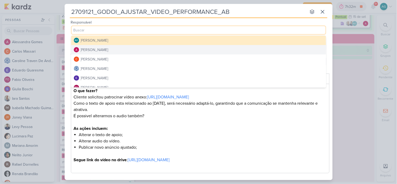
click at [116, 49] on button "Alessandra Gomes" at bounding box center [198, 49] width 255 height 9
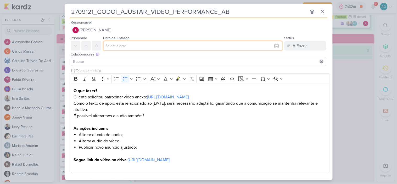
click at [118, 47] on input "text" at bounding box center [192, 45] width 179 height 9
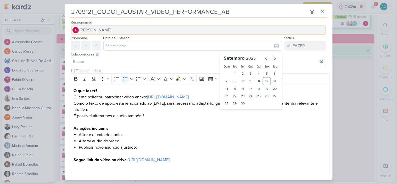
click at [122, 30] on button "Alessandra Gomes" at bounding box center [198, 29] width 255 height 9
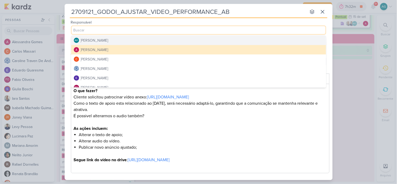
click at [108, 42] on div "[PERSON_NAME]" at bounding box center [95, 40] width 28 height 5
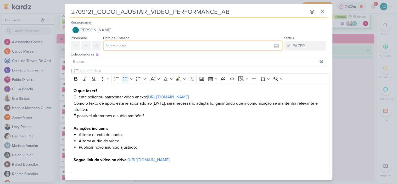
click at [119, 45] on input "text" at bounding box center [192, 45] width 179 height 9
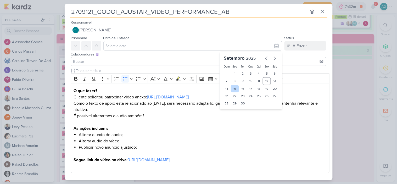
click at [234, 89] on div "15" at bounding box center [235, 88] width 8 height 7
type input "15 de setembro de 2025 às 23:59"
click at [150, 62] on input at bounding box center [198, 61] width 253 height 6
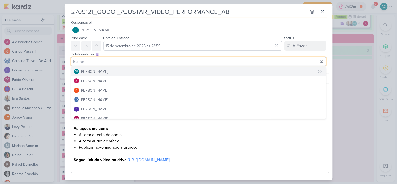
click at [143, 71] on button "AG Aline Gimenez Graciano" at bounding box center [198, 71] width 255 height 9
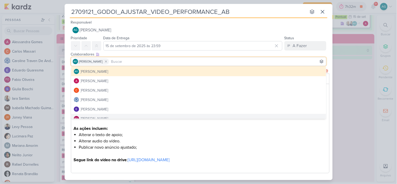
click at [219, 144] on li "Publicar novo anúncio ajustado;" at bounding box center [203, 147] width 248 height 6
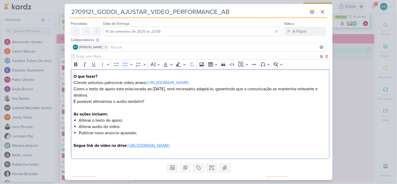
scroll to position [25, 0]
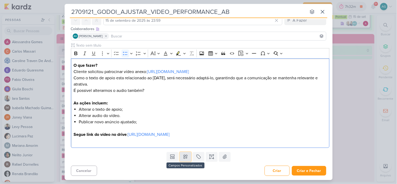
click at [185, 157] on icon at bounding box center [185, 156] width 5 height 5
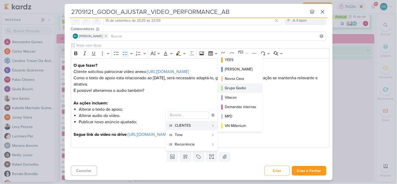
click at [245, 87] on div "Grupo Godoi" at bounding box center [240, 87] width 31 height 5
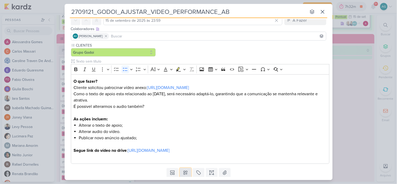
click at [185, 172] on icon at bounding box center [185, 172] width 5 height 5
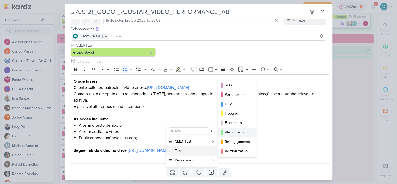
click at [238, 132] on div "Atendimento" at bounding box center [238, 131] width 26 height 5
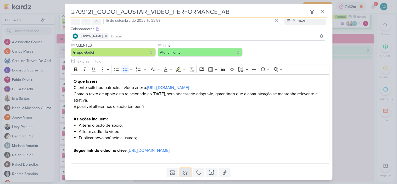
click at [185, 176] on button at bounding box center [186, 172] width 12 height 9
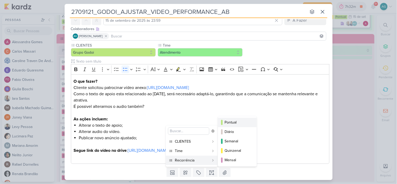
click at [234, 124] on div "Pontual" at bounding box center [238, 121] width 26 height 5
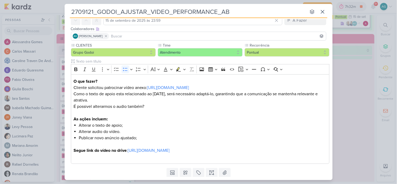
scroll to position [41, 0]
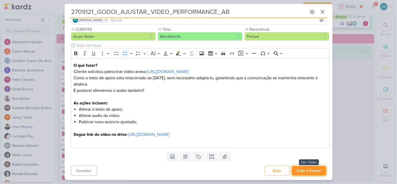
click at [315, 172] on button "Criar e Fechar" at bounding box center [308, 171] width 35 height 10
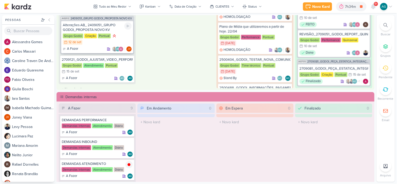
scroll to position [242, 0]
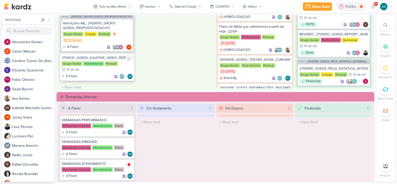
click at [111, 56] on div "2709121_GODOI_AJUSTAR_VIDEO_PERFORMANCE_AB" at bounding box center [97, 58] width 71 height 5
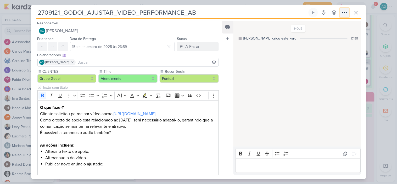
click at [344, 12] on icon at bounding box center [344, 12] width 4 height 1
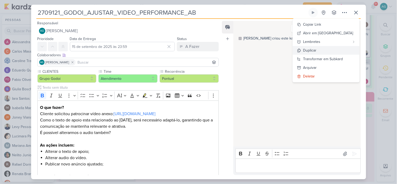
click at [330, 50] on button "Duplicar" at bounding box center [326, 50] width 67 height 9
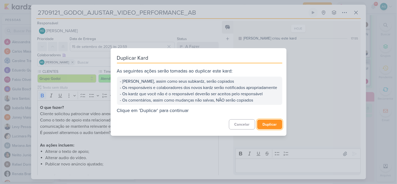
click at [272, 125] on button "Duplicar" at bounding box center [269, 124] width 25 height 10
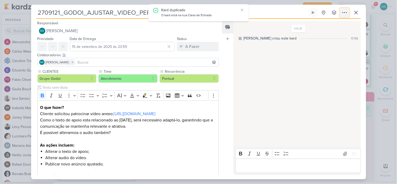
click at [344, 12] on icon at bounding box center [344, 12] width 6 height 6
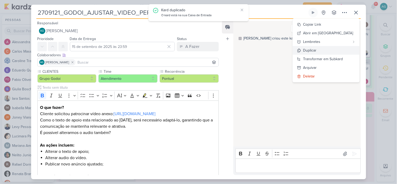
click at [333, 50] on button "Duplicar" at bounding box center [326, 50] width 67 height 9
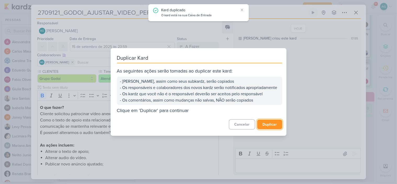
click at [268, 127] on button "Duplicar" at bounding box center [269, 124] width 25 height 10
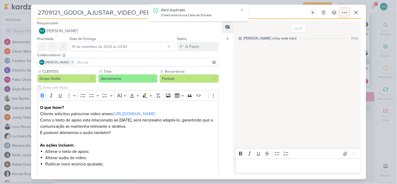
click at [344, 12] on icon at bounding box center [344, 12] width 6 height 6
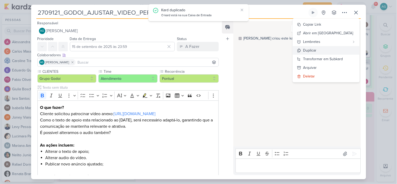
click at [331, 50] on button "Duplicar" at bounding box center [326, 50] width 67 height 9
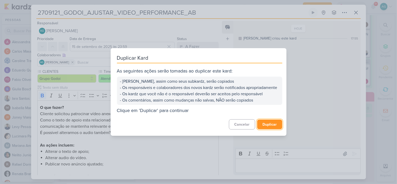
click at [273, 127] on button "Duplicar" at bounding box center [269, 124] width 25 height 10
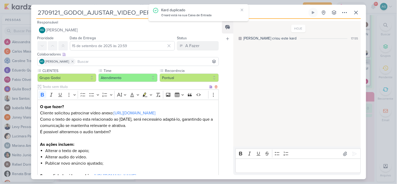
scroll to position [0, 0]
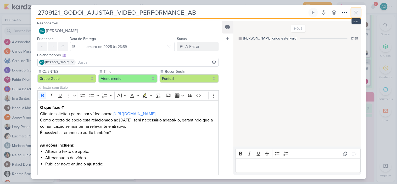
click at [354, 14] on icon at bounding box center [356, 12] width 6 height 6
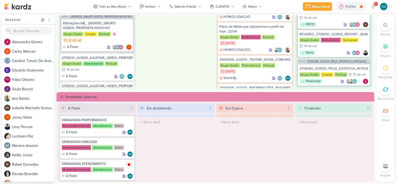
scroll to position [271, 0]
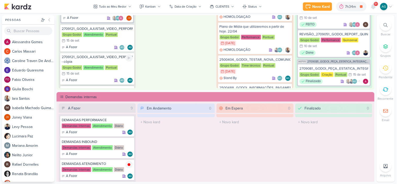
click at [104, 57] on div "2709121_GODOI_AJUSTAR_VIDEO_PERFORMANCE_AB - cópia" at bounding box center [97, 59] width 71 height 9
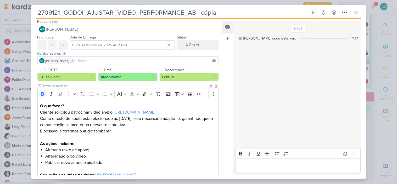
scroll to position [0, 0]
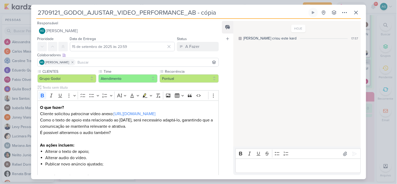
drag, startPoint x: 118, startPoint y: 13, endPoint x: 183, endPoint y: 12, distance: 65.1
click at [183, 12] on input "2709121_GODOI_AJUSTAR_VIDEO_PERFORMANCE_AB - cópia" at bounding box center [171, 12] width 271 height 9
click at [203, 13] on input "2709121_GODOI_AJUSTAR_TEXTO_DE_APOIO_AB - cópia" at bounding box center [171, 12] width 271 height 9
type input "2709121_GODOI_AJUSTAR_TEXTO_DE_APOIO_AB"
drag, startPoint x: 94, startPoint y: 151, endPoint x: 30, endPoint y: 152, distance: 63.3
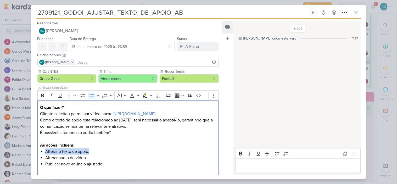
click at [30, 152] on div "2709121_GODOI_AJUSTAR_TEXTO_DE_APOIO_AB Criado por mim" at bounding box center [198, 92] width 397 height 184
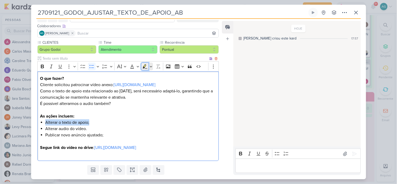
click at [144, 66] on icon "Editor toolbar" at bounding box center [144, 66] width 3 height 4
click at [150, 119] on li "Alterar o texto de apoio;" at bounding box center [130, 122] width 170 height 6
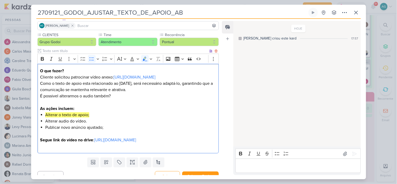
scroll to position [50, 0]
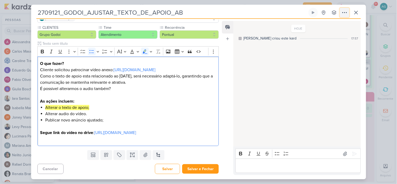
click at [343, 12] on icon at bounding box center [344, 12] width 6 height 6
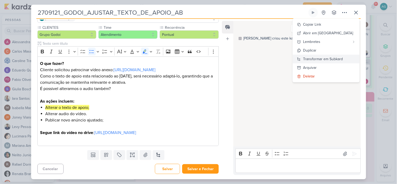
click at [333, 57] on div "Transformar em Subkard" at bounding box center [323, 58] width 40 height 5
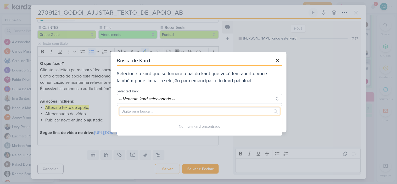
click at [224, 113] on input "text" at bounding box center [199, 111] width 161 height 8
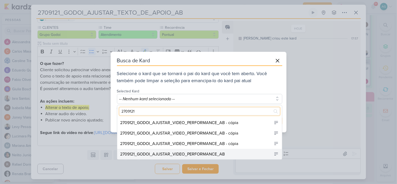
type input "2709121"
click at [217, 153] on div "2709121_GODOI_AJUSTAR_VIDEO_PERFORMANCE_AB" at bounding box center [172, 154] width 105 height 6
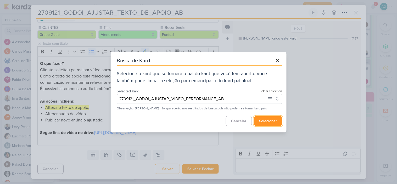
click at [275, 119] on button "selecionar" at bounding box center [268, 121] width 28 height 10
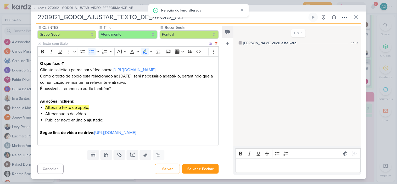
scroll to position [55, 0]
click at [200, 171] on button "Salvar e Fechar" at bounding box center [200, 169] width 37 height 10
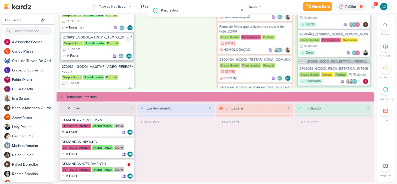
scroll to position [300, 0]
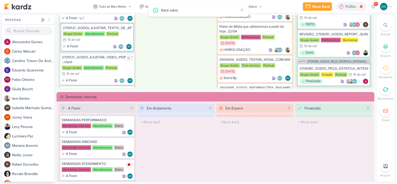
click at [111, 55] on div "2709121_GODOI_AJUSTAR_VIDEO_PERFORMANCE_AB - cópia" at bounding box center [97, 59] width 71 height 9
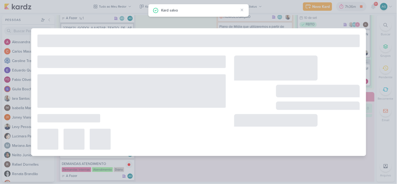
type input "2709121_GODOI_AJUSTAR_VIDEO_PERFORMANCE_AB - cópia"
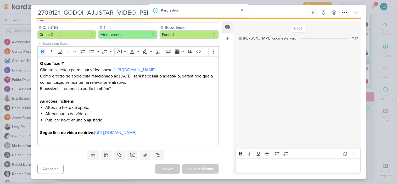
scroll to position [0, 0]
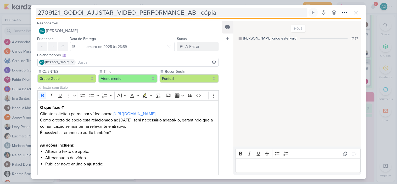
click at [127, 13] on input "2709121_GODOI_AJUSTAR_VIDEO_PERFORMANCE_AB - cópia" at bounding box center [171, 12] width 271 height 9
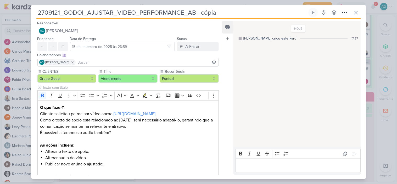
click at [127, 13] on input "2709121_GODOI_AJUSTAR_VIDEO_PERFORMANCE_AB - cópia" at bounding box center [171, 12] width 271 height 9
click at [126, 15] on input "2709121_GODOI_AJUSTAR_VIDEO_PERFORMANCE_AB - cópia" at bounding box center [171, 12] width 271 height 9
drag, startPoint x: 119, startPoint y: 14, endPoint x: 134, endPoint y: 14, distance: 15.2
click at [134, 14] on input "2709121_GODOI_AJUSTAR_VIDEO_PERFORMANCE_AB - cópia" at bounding box center [171, 12] width 271 height 9
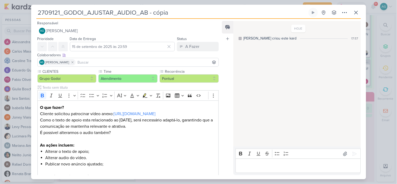
click at [184, 11] on input "2709121_GODOI_AJUSTAR_AUDIO_AB - cópia" at bounding box center [171, 12] width 271 height 9
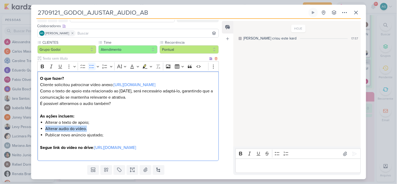
drag, startPoint x: 94, startPoint y: 129, endPoint x: 38, endPoint y: 129, distance: 56.5
click at [38, 129] on div "O que fazer? Cliente solicitou patrocinar vídeo anexo: https://www.instagram.co…" at bounding box center [127, 116] width 181 height 90
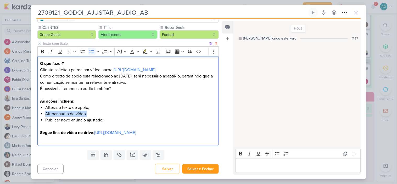
scroll to position [50, 0]
click at [143, 48] on button "Highlight" at bounding box center [145, 52] width 8 height 8
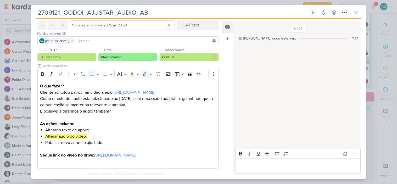
drag, startPoint x: 88, startPoint y: 13, endPoint x: 112, endPoint y: 12, distance: 24.3
click at [112, 12] on input "2709121_GODOI_AJUSTAR_AUDIO_AB" at bounding box center [171, 12] width 271 height 9
type input "2709121_GODOI_ALTERAR_AUDIO_AB"
click at [109, 133] on li "Alterar audio do vídeo." at bounding box center [130, 136] width 170 height 6
drag, startPoint x: 164, startPoint y: 136, endPoint x: 38, endPoint y: 135, distance: 126.0
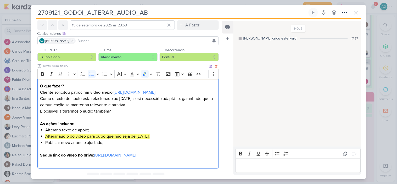
click at [38, 135] on div "O que fazer? Cliente solicitou patrocinar vídeo anexo: https://www.instagram.co…" at bounding box center [127, 124] width 181 height 90
copy mark "Alterar audio do vídeo para outro que não seja de carnaval."
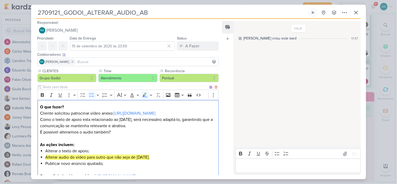
scroll to position [0, 0]
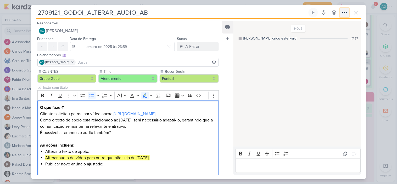
click at [342, 14] on icon at bounding box center [344, 12] width 6 height 6
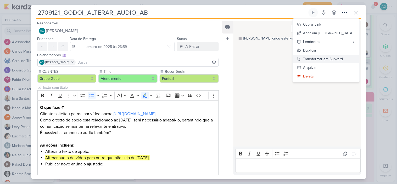
click at [338, 59] on div "Transformar em Subkard" at bounding box center [323, 58] width 40 height 5
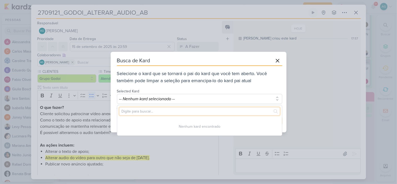
click at [139, 111] on input "text" at bounding box center [199, 111] width 161 height 8
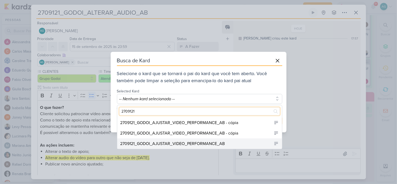
type input "2709121"
click at [203, 142] on div "2709121_GODOI_AJUSTAR_VIDEO_PERFORMANCE_AB" at bounding box center [172, 143] width 105 height 6
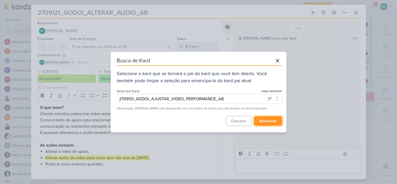
click at [268, 122] on button "selecionar" at bounding box center [268, 121] width 28 height 10
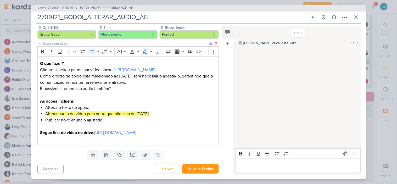
scroll to position [55, 0]
click at [204, 171] on button "Salvar e Fechar" at bounding box center [200, 169] width 37 height 10
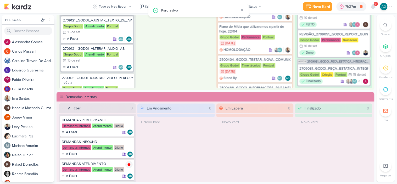
scroll to position [329, 0]
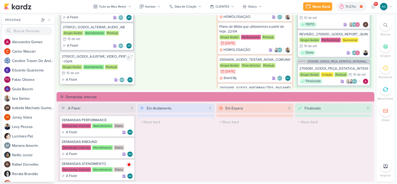
click at [111, 54] on div "2709121_GODOI_AJUSTAR_VIDEO_PERFORMANCE_AB - cópia" at bounding box center [97, 58] width 71 height 9
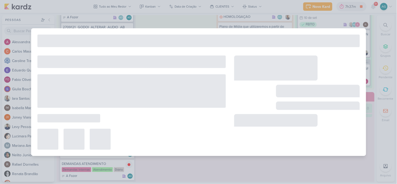
type input "2709121_GODOI_AJUSTAR_VIDEO_PERFORMANCE_AB - cópia"
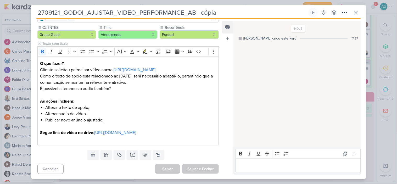
scroll to position [0, 0]
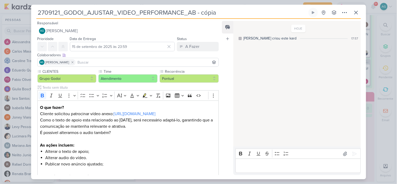
drag, startPoint x: 88, startPoint y: 12, endPoint x: 134, endPoint y: 15, distance: 46.6
click at [134, 15] on input "2709121_GODOI_AJUSTAR_VIDEO_PERFORMANCE_AB - cópia" at bounding box center [171, 12] width 271 height 9
click at [259, 13] on input "2709121_GODOI_PUBLICAR_VIDEO_AJUSTADO_PERFORMANCE_AB - cópia" at bounding box center [171, 12] width 271 height 9
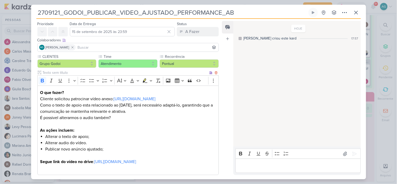
scroll to position [29, 0]
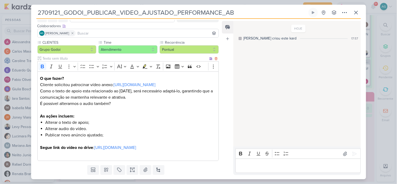
type input "2709121_GODOI_PUBLICAR_VIDEO_AJUSTADO_PERFORMANCE_AB"
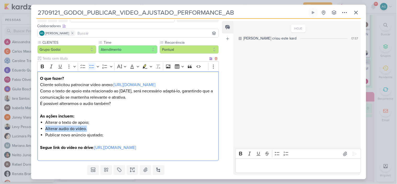
drag, startPoint x: 93, startPoint y: 127, endPoint x: 46, endPoint y: 128, distance: 47.3
click at [46, 128] on li "Alterar audio do vídeo." at bounding box center [130, 128] width 170 height 6
drag, startPoint x: 160, startPoint y: 127, endPoint x: 38, endPoint y: 130, distance: 121.6
click at [38, 130] on div "O que fazer? Cliente solicitou patrocinar vídeo anexo: https://www.instagram.co…" at bounding box center [127, 116] width 181 height 90
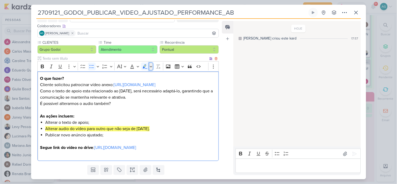
click at [152, 65] on icon "Editor toolbar" at bounding box center [151, 66] width 3 height 5
click at [148, 76] on icon "Text highlight toolbar" at bounding box center [147, 75] width 5 height 5
click at [117, 132] on li "Publicar novo anúncio ajustado;" at bounding box center [130, 135] width 170 height 6
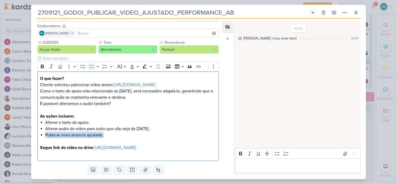
drag, startPoint x: 87, startPoint y: 135, endPoint x: 30, endPoint y: 135, distance: 57.0
click at [30, 135] on div "2709121_GODOI_PUBLICAR_VIDEO_AJUSTADO_PERFORMANCE_AB" at bounding box center [198, 92] width 397 height 184
click at [147, 66] on icon "Editor toolbar" at bounding box center [144, 66] width 5 height 5
click at [162, 129] on li "Alterar audio do vídeo para outro que não seja de carnaval." at bounding box center [130, 128] width 170 height 6
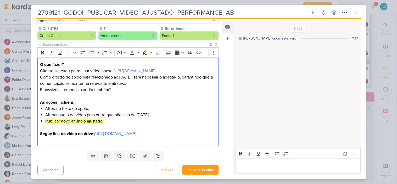
scroll to position [50, 0]
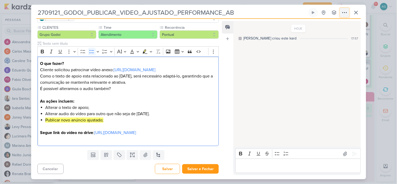
click at [345, 12] on icon at bounding box center [344, 12] width 6 height 6
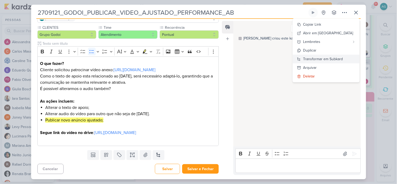
click at [339, 58] on div "Transformar em Subkard" at bounding box center [323, 58] width 40 height 5
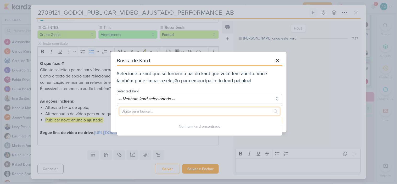
click at [201, 111] on input "text" at bounding box center [199, 111] width 161 height 8
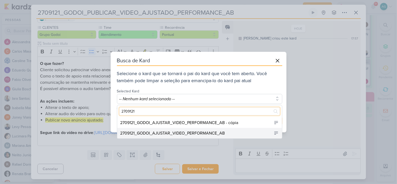
type input "2709121"
click at [207, 131] on div "2709121_GODOI_AJUSTAR_VIDEO_PERFORMANCE_AB" at bounding box center [172, 133] width 105 height 6
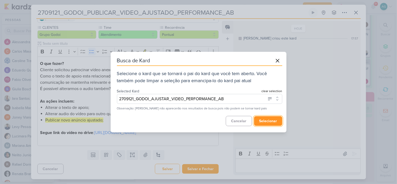
click at [266, 120] on button "selecionar" at bounding box center [268, 121] width 28 height 10
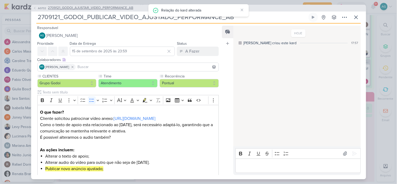
click at [119, 7] on span "2709121_GODOI_AJUSTAR_VIDEO_PERFORMANCE_AB" at bounding box center [90, 7] width 85 height 5
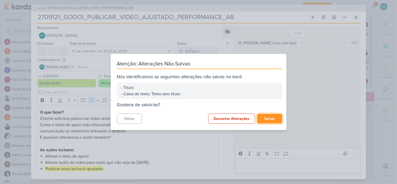
click at [272, 120] on button "Salvar" at bounding box center [269, 119] width 25 height 10
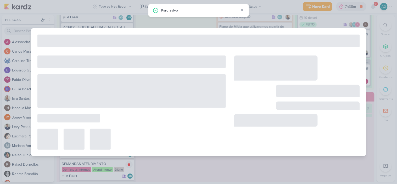
type input "2709121_GODOI_AJUSTAR_VIDEO_PERFORMANCE_AB"
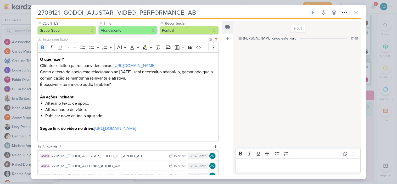
scroll to position [58, 0]
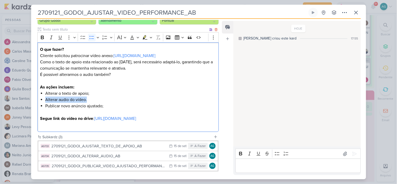
drag, startPoint x: 98, startPoint y: 99, endPoint x: 45, endPoint y: 99, distance: 52.5
click at [45, 99] on li "Alterar audio do vídeo." at bounding box center [130, 99] width 170 height 6
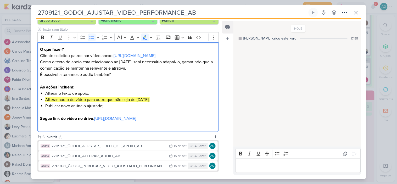
drag, startPoint x: 165, startPoint y: 97, endPoint x: 37, endPoint y: 100, distance: 128.9
click at [37, 100] on div "CLIENTES Grupo Godoi Time" at bounding box center [126, 72] width 190 height 123
click at [152, 37] on icon "Editor toolbar" at bounding box center [151, 37] width 3 height 5
click at [149, 47] on icon "Text highlight toolbar" at bounding box center [148, 46] width 4 height 4
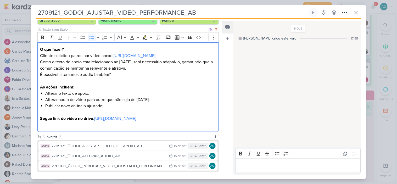
click at [193, 112] on p "Editor editing area: main" at bounding box center [128, 112] width 176 height 6
click at [144, 67] on p "Como o texto de apoio esta relacionado ao carnaval, será necessário adaptá-lo, …" at bounding box center [128, 65] width 176 height 13
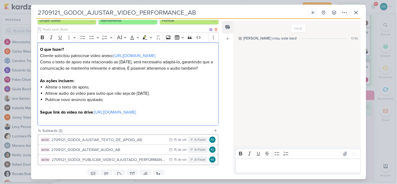
scroll to position [84, 0]
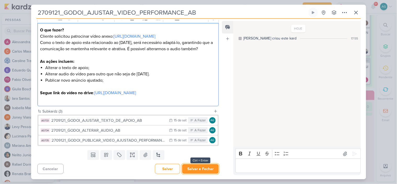
click at [204, 167] on button "Salvar e Fechar" at bounding box center [200, 169] width 37 height 10
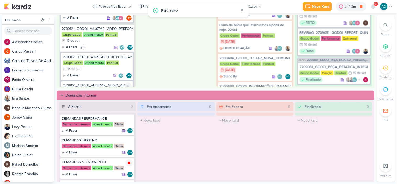
scroll to position [240, 0]
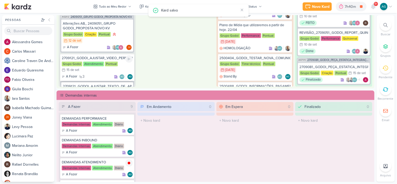
click at [106, 56] on div "2709121_GODOI_AJUSTAR_VIDEO_PERFORMANCE_AB" at bounding box center [97, 58] width 71 height 5
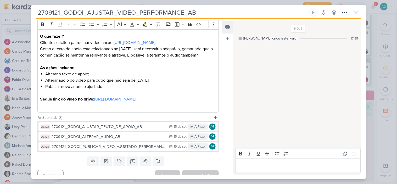
scroll to position [84, 0]
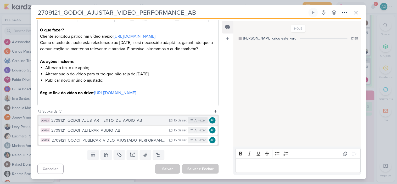
click at [125, 118] on div "2709121_GODOI_AJUSTAR_TEXTO_DE_APOIO_AB" at bounding box center [108, 120] width 115 height 6
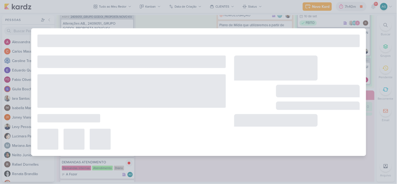
type input "2709121_GODOI_AJUSTAR_TEXTO_DE_APOIO_AB"
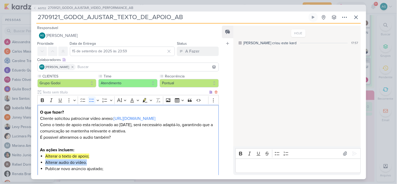
drag, startPoint x: 93, startPoint y: 164, endPoint x: 46, endPoint y: 164, distance: 46.8
click at [46, 164] on li "Alterar audio do vídeo." at bounding box center [130, 162] width 170 height 6
drag, startPoint x: 162, startPoint y: 163, endPoint x: 46, endPoint y: 162, distance: 116.3
click at [46, 162] on li "Alterar audio do vídeo para outro que não seja de carnaval." at bounding box center [130, 162] width 170 height 6
click at [151, 102] on icon "Editor toolbar" at bounding box center [151, 100] width 3 height 5
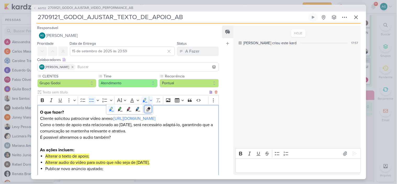
click at [147, 111] on icon "Text highlight toolbar" at bounding box center [147, 111] width 2 height 0
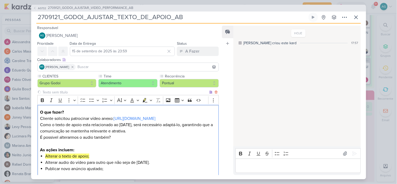
click at [173, 139] on p "É possivel alterarmos o audio também?" at bounding box center [128, 140] width 176 height 13
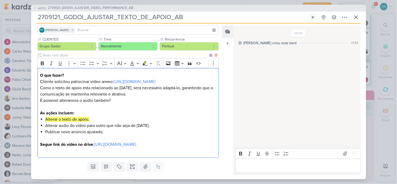
scroll to position [55, 0]
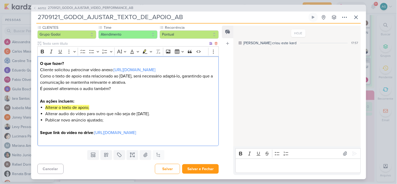
click at [146, 74] on p "Como o texto de apoio esta relacionado ao carnaval, será necessário adaptá-lo, …" at bounding box center [128, 79] width 176 height 13
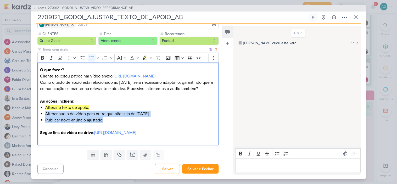
drag, startPoint x: 111, startPoint y: 112, endPoint x: 38, endPoint y: 108, distance: 73.3
click at [38, 108] on div "O que fazer? Cliente solicitou patrocinar vídeo anexo: https://www.instagram.co…" at bounding box center [127, 103] width 181 height 83
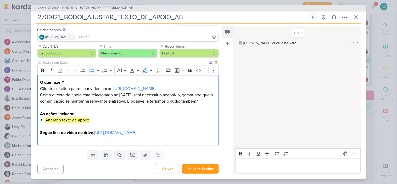
scroll to position [36, 0]
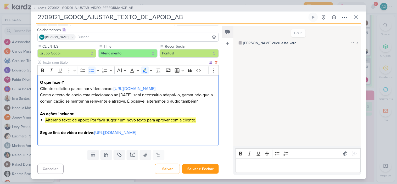
click at [90, 117] on mark "Alterar o texto de apoio; Por favir sugerir um novo texto para aprovar com a cl…" at bounding box center [120, 119] width 151 height 5
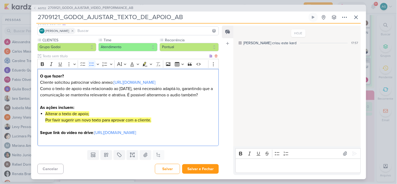
click at [58, 117] on mark "Por favir sugerir um novo texto para aprovar com a cliente." at bounding box center [98, 119] width 106 height 5
click at [155, 80] on link "https://www.instagram.com/reel/DGWWPNSJvWm/" at bounding box center [134, 82] width 42 height 5
click at [171, 123] on p "Editor editing area: main" at bounding box center [128, 126] width 176 height 6
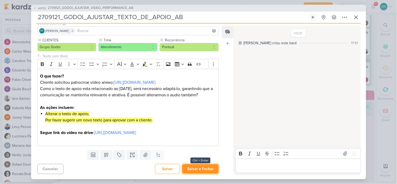
click at [203, 168] on button "Salvar e Fechar" at bounding box center [200, 169] width 37 height 10
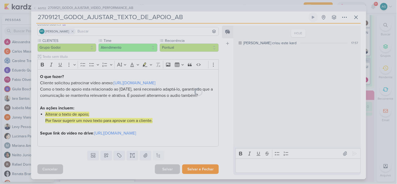
scroll to position [42, 0]
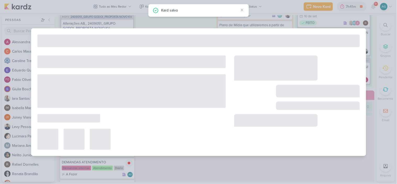
type input "2709121_GODOI_AJUSTAR_VIDEO_PERFORMANCE_AB"
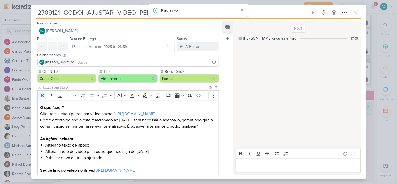
scroll to position [84, 0]
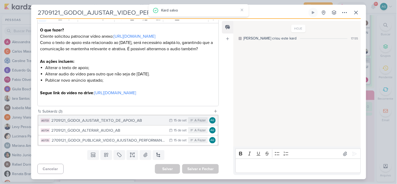
click at [130, 122] on div "2709121_GODOI_AJUSTAR_TEXTO_DE_APOIO_AB" at bounding box center [108, 120] width 115 height 6
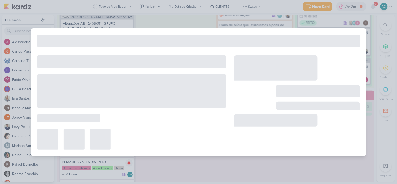
type input "2709121_GODOI_AJUSTAR_TEXTO_DE_APOIO_AB"
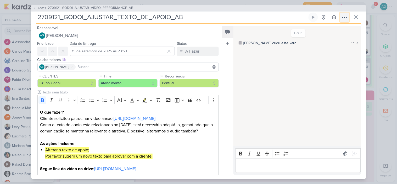
click at [345, 19] on icon at bounding box center [344, 17] width 6 height 6
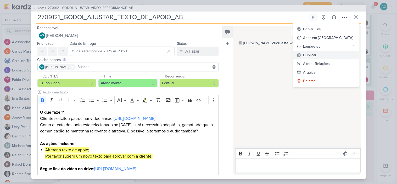
click at [338, 54] on button "Duplicar" at bounding box center [326, 55] width 67 height 9
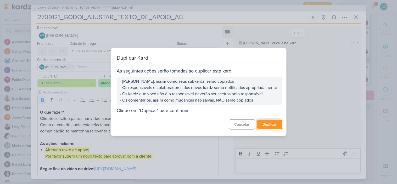
click at [269, 127] on button "Duplicar" at bounding box center [269, 124] width 25 height 10
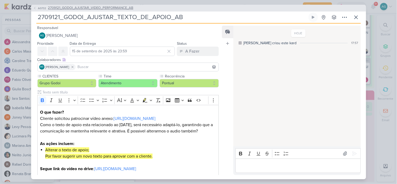
click at [131, 9] on span "2709121_GODOI_AJUSTAR_VIDEO_PERFORMANCE_AB" at bounding box center [90, 7] width 85 height 5
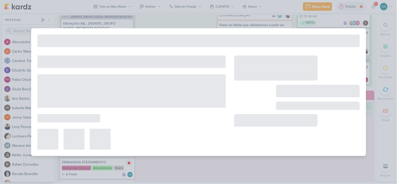
type input "2709121_GODOI_AJUSTAR_VIDEO_PERFORMANCE_AB"
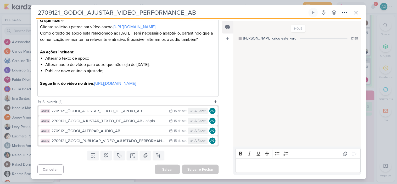
scroll to position [94, 0]
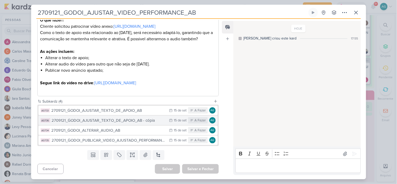
click at [131, 122] on div "2709121_GODOI_AJUSTAR_TEXTO_DE_APOIO_AB - cópia" at bounding box center [109, 120] width 115 height 6
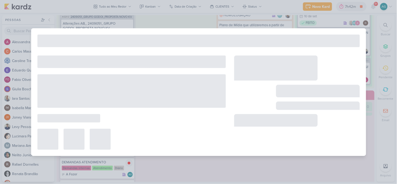
type input "2709121_GODOI_AJUSTAR_TEXTO_DE_APOIO_AB - cópia"
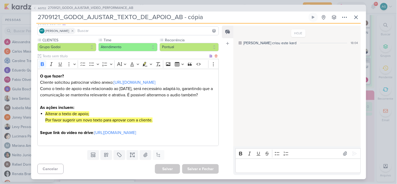
scroll to position [13, 0]
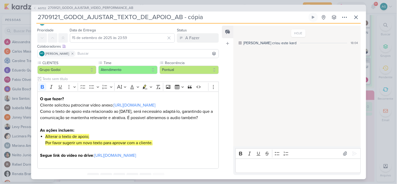
drag, startPoint x: 88, startPoint y: 17, endPoint x: 114, endPoint y: 17, distance: 26.4
click at [114, 17] on input "2709121_GODOI_AJUSTAR_TEXTO_DE_APOIO_AB - cópia" at bounding box center [171, 17] width 271 height 9
click at [221, 17] on input "2709121_GODOI_APROVAÇÃO_TEXTO_DE_APOIO_AB - cópia" at bounding box center [171, 17] width 271 height 9
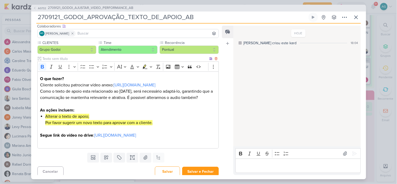
scroll to position [42, 0]
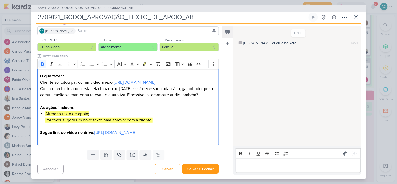
drag, startPoint x: 186, startPoint y: 133, endPoint x: 37, endPoint y: 72, distance: 162.0
click at [37, 72] on div "CLIENTES Grupo Godoi Time" at bounding box center [126, 92] width 190 height 111
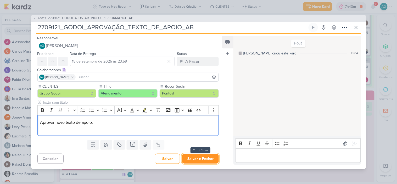
click at [202, 160] on button "Salvar e Fechar" at bounding box center [200, 159] width 37 height 10
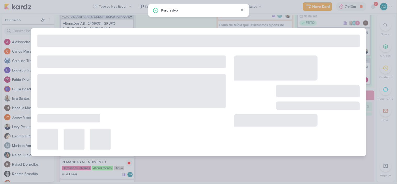
type input "2709121_GODOI_AJUSTAR_VIDEO_PERFORMANCE_AB"
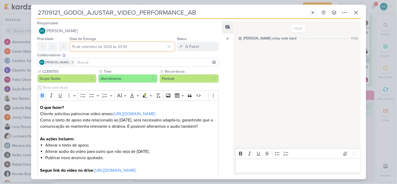
click at [145, 49] on input "15 de setembro de 2025 às 23:59" at bounding box center [122, 46] width 105 height 9
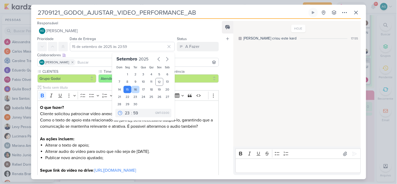
click at [134, 91] on div "16" at bounding box center [135, 89] width 8 height 7
type input "16 de setembro de 2025 às 23:59"
click at [188, 157] on li "Publicar novo anúncio ajustado;" at bounding box center [130, 157] width 170 height 6
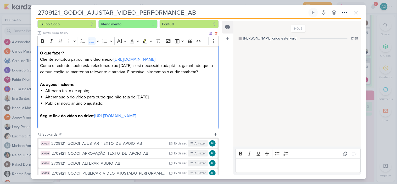
scroll to position [94, 0]
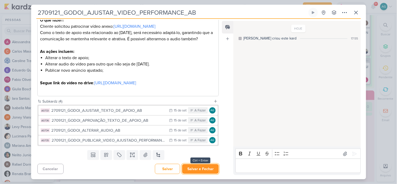
click at [195, 170] on button "Salvar e Fechar" at bounding box center [200, 169] width 37 height 10
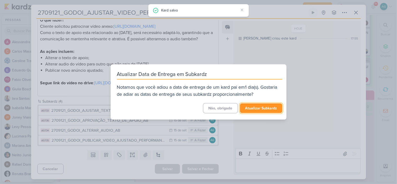
click at [262, 108] on button "Atualizar Subkardz" at bounding box center [261, 108] width 42 height 10
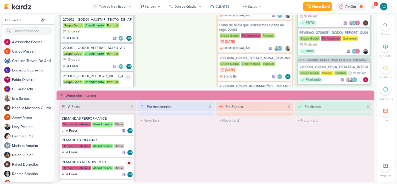
scroll to position [297, 0]
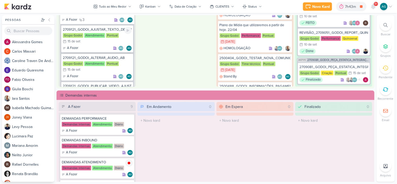
click at [114, 27] on div "2709121_GODOI_AJUSTAR_TEXTO_DE_APOIO_AB" at bounding box center [97, 29] width 69 height 5
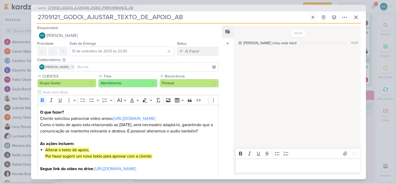
click at [117, 9] on span "2709121_GODOI_AJUSTAR_VIDEO_PERFORMANCE_AB" at bounding box center [90, 7] width 85 height 5
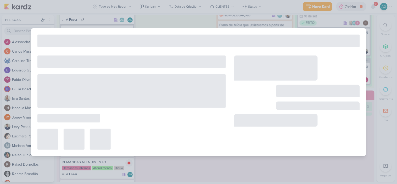
type input "2709121_GODOI_AJUSTAR_VIDEO_PERFORMANCE_AB"
type input "16 de setembro de 2025 às 23:59"
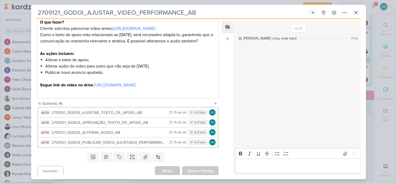
scroll to position [87, 0]
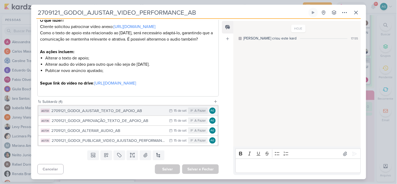
click at [135, 114] on div "2709121_GODOI_AJUSTAR_TEXTO_DE_APOIO_AB" at bounding box center [108, 111] width 115 height 6
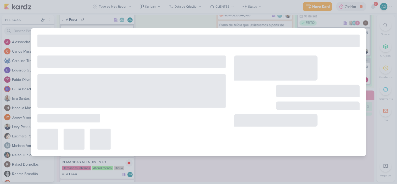
type input "2709121_GODOI_AJUSTAR_TEXTO_DE_APOIO_AB"
type input "15 de setembro de 2025 às 23:59"
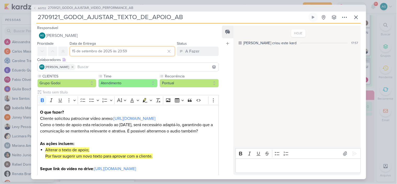
click at [100, 52] on input "15 de setembro de 2025 às 23:59" at bounding box center [122, 51] width 105 height 9
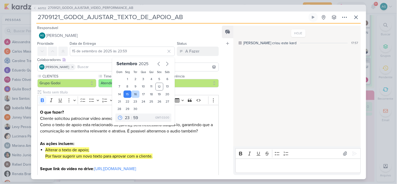
click at [135, 94] on div "16" at bounding box center [135, 93] width 8 height 7
type input "16 de setembro de 2025 às 23:59"
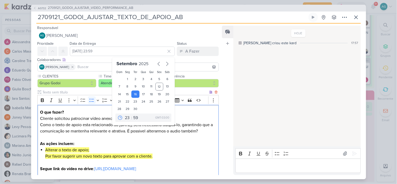
click at [180, 155] on li "Alterar o texto de apoio; Por favor sugerir um novo texto para aprovar com a cl…" at bounding box center [130, 153] width 170 height 13
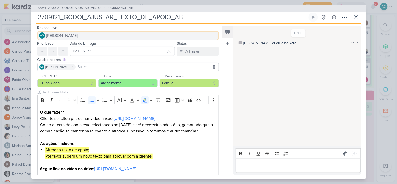
click at [78, 35] on span "[PERSON_NAME]" at bounding box center [62, 35] width 32 height 6
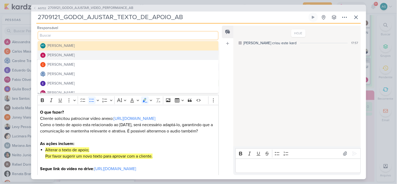
click at [75, 53] on div "Alessandra Gomes" at bounding box center [61, 54] width 28 height 5
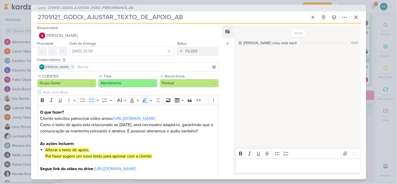
click at [93, 65] on input at bounding box center [147, 67] width 141 height 6
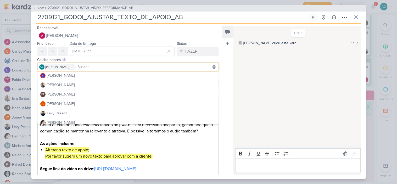
scroll to position [58, 0]
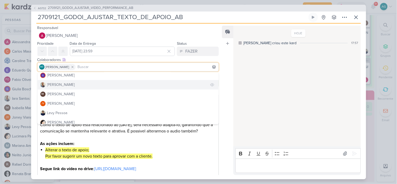
click at [70, 84] on button "Iara Santos" at bounding box center [128, 84] width 181 height 9
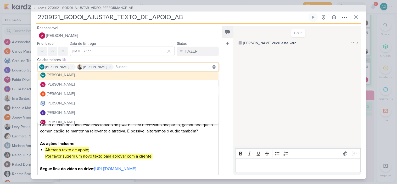
scroll to position [0, 0]
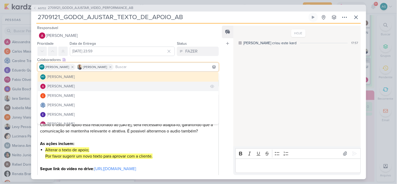
click at [71, 86] on div "Alessandra Gomes" at bounding box center [61, 85] width 28 height 5
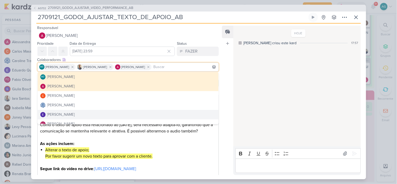
click at [197, 156] on li "Alterar o texto de apoio; Por favor sugerir um novo texto para aprovar com a cl…" at bounding box center [130, 153] width 170 height 13
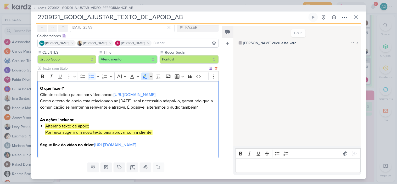
scroll to position [13, 0]
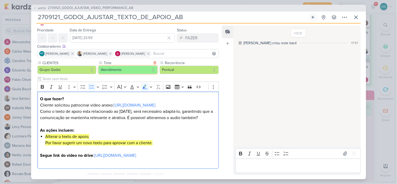
click at [130, 67] on button "Atendimento" at bounding box center [127, 70] width 59 height 8
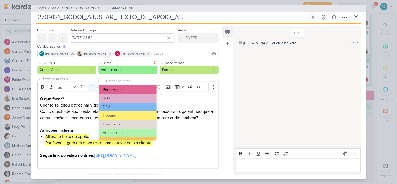
click at [127, 89] on button "Performance" at bounding box center [128, 89] width 58 height 9
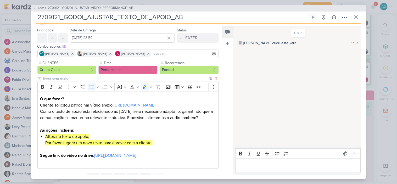
click at [194, 145] on li "Alterar o texto de apoio; Por favor sugerir um novo texto para aprovar com a cl…" at bounding box center [130, 139] width 170 height 13
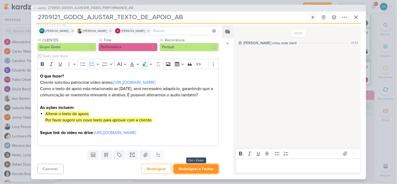
click at [203, 171] on button "Redesignar e Fechar" at bounding box center [195, 169] width 45 height 10
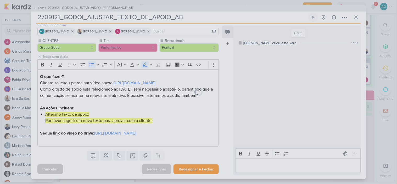
scroll to position [42, 0]
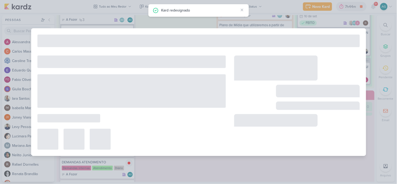
type input "2709121_GODOI_AJUSTAR_VIDEO_PERFORMANCE_AB"
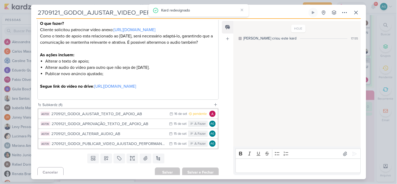
scroll to position [94, 0]
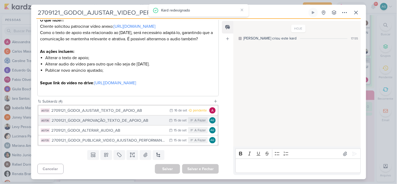
click at [131, 121] on div "2709121_GODOI_APROVAÇÃO_TEXTO_DE_APOIO_AB" at bounding box center [109, 120] width 115 height 6
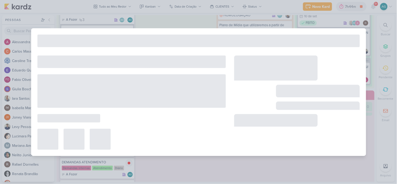
type input "2709121_GODOI_APROVAÇÃO_TEXTO_DE_APOIO_AB"
type input "15 de setembro de 2025 às 23:59"
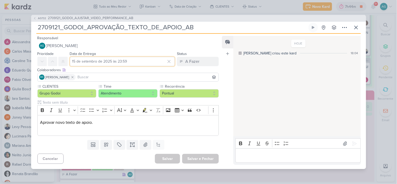
click at [129, 61] on input "15 de setembro de 2025 às 23:59" at bounding box center [122, 61] width 105 height 9
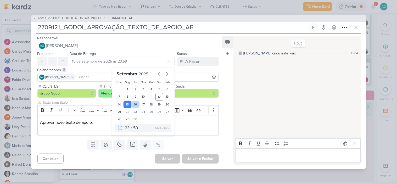
click at [135, 104] on div "16" at bounding box center [135, 104] width 8 height 7
type input "16 de setembro de 2025 às 23:59"
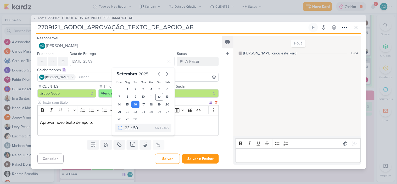
click at [92, 131] on p "Editor editing area: main" at bounding box center [128, 128] width 176 height 6
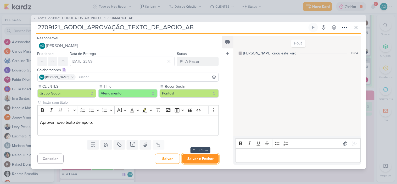
click at [197, 159] on button "Salvar e Fechar" at bounding box center [200, 159] width 37 height 10
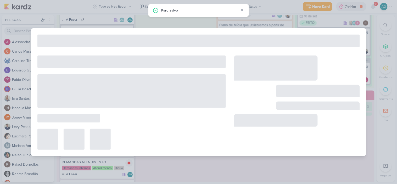
type input "2709121_GODOI_AJUSTAR_VIDEO_PERFORMANCE_AB"
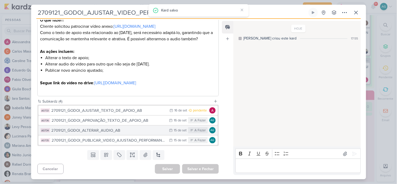
click at [122, 131] on div "2709121_GODOI_ALTERAR_AUDIO_AB" at bounding box center [108, 130] width 115 height 6
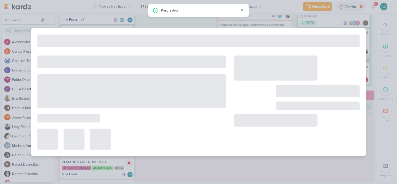
type input "2709121_GODOI_ALTERAR_AUDIO_AB"
type input "15 de setembro de 2025 às 23:59"
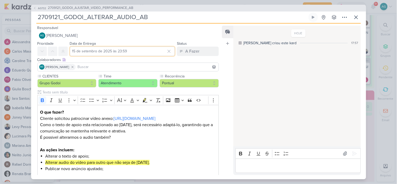
click at [121, 51] on input "15 de setembro de 2025 às 23:59" at bounding box center [122, 51] width 105 height 9
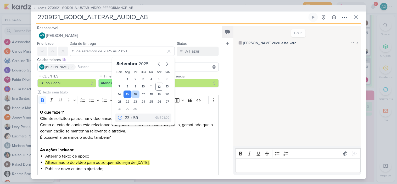
click at [134, 95] on div "16" at bounding box center [135, 93] width 8 height 7
type input "16 de setembro de 2025 às 23:59"
click at [171, 152] on p "As ações incluem:" at bounding box center [128, 150] width 176 height 6
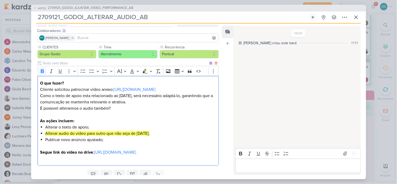
scroll to position [0, 0]
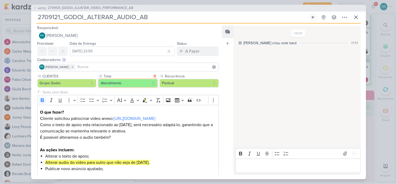
click at [129, 82] on button "Atendimento" at bounding box center [127, 83] width 59 height 8
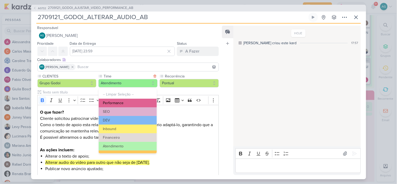
click at [127, 101] on button "Performance" at bounding box center [128, 103] width 58 height 9
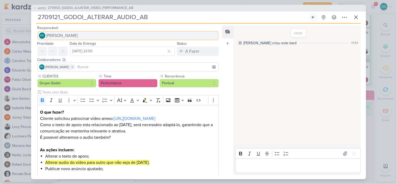
click at [91, 35] on button "AG Aline Gimenez Graciano" at bounding box center [127, 35] width 181 height 9
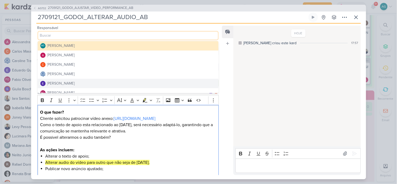
click at [171, 140] on p "É possivel alterarmos o audio também?" at bounding box center [128, 140] width 176 height 13
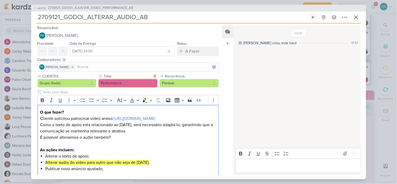
click at [133, 81] on button "Performance" at bounding box center [127, 83] width 59 height 8
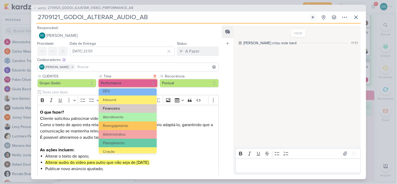
scroll to position [58, 0]
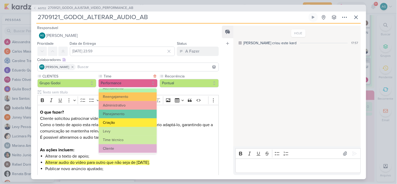
click at [121, 123] on button "Criação" at bounding box center [128, 122] width 58 height 9
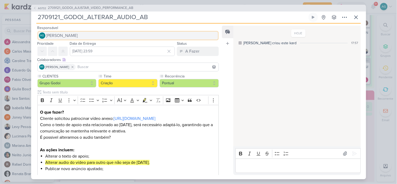
click at [78, 38] on span "[PERSON_NAME]" at bounding box center [62, 35] width 32 height 6
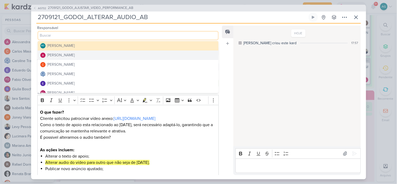
click at [81, 53] on button "Alessandra Gomes" at bounding box center [128, 54] width 181 height 9
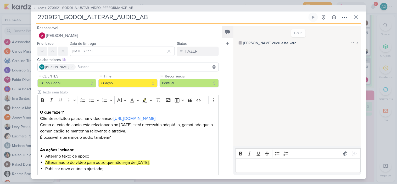
click at [98, 67] on input at bounding box center [147, 67] width 141 height 6
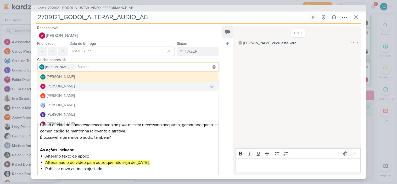
click at [73, 86] on div "Alessandra Gomes" at bounding box center [61, 85] width 28 height 5
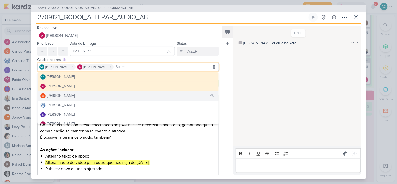
scroll to position [29, 0]
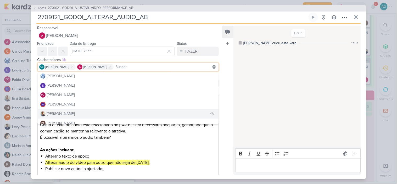
click at [75, 111] on button "Iara Santos" at bounding box center [128, 113] width 181 height 9
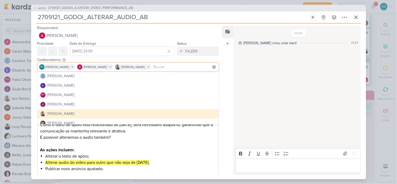
click at [166, 158] on li "Alterar o texto de apoio;" at bounding box center [130, 156] width 170 height 6
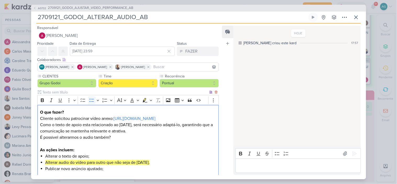
scroll to position [55, 0]
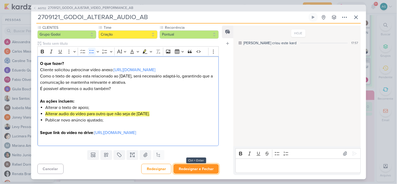
click at [202, 169] on button "Redesignar e Fechar" at bounding box center [195, 169] width 45 height 10
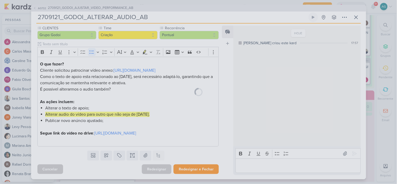
scroll to position [54, 0]
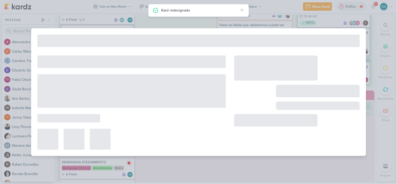
type input "2709121_GODOI_AJUSTAR_VIDEO_PERFORMANCE_AB"
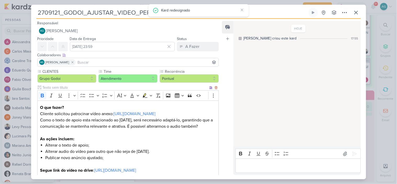
scroll to position [94, 0]
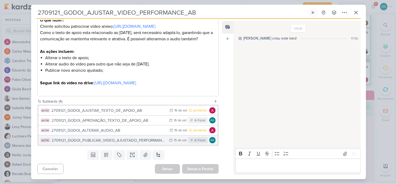
click at [130, 141] on div "2709121_GODOI_PUBLICAR_VIDEO_AJUSTADO_PERFORMANCE_AB" at bounding box center [109, 140] width 115 height 6
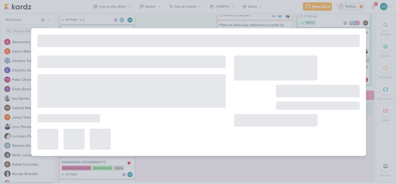
type input "2709121_GODOI_PUBLICAR_VIDEO_AJUSTADO_PERFORMANCE_AB"
type input "15 de setembro de 2025 às 23:59"
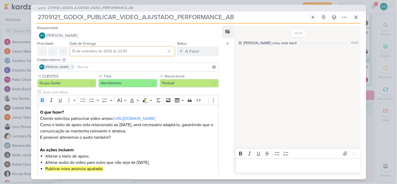
click at [111, 51] on input "15 de setembro de 2025 às 23:59" at bounding box center [122, 51] width 105 height 9
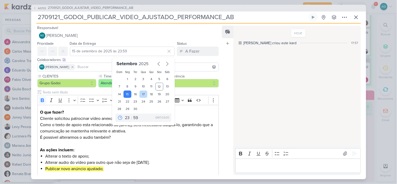
click at [142, 94] on div "17" at bounding box center [143, 93] width 8 height 7
type input "17 de setembro de 2025 às 23:59"
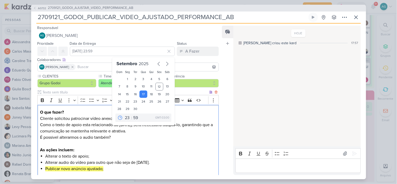
click at [149, 141] on p "É possivel alterarmos o audio também?" at bounding box center [128, 140] width 176 height 13
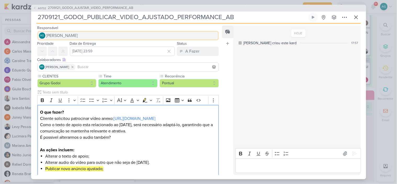
click at [91, 34] on button "AG Aline Gimenez Graciano" at bounding box center [127, 35] width 181 height 9
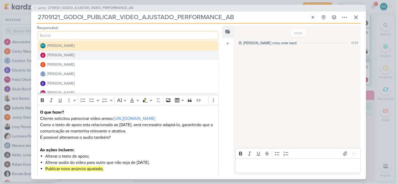
click at [75, 55] on div "Alessandra Gomes" at bounding box center [61, 54] width 28 height 5
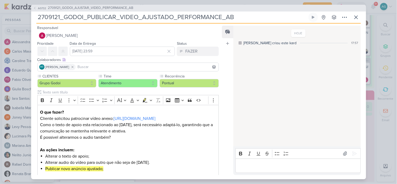
click at [90, 67] on input at bounding box center [147, 67] width 141 height 6
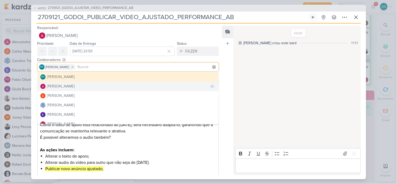
click at [75, 85] on div "Alessandra Gomes" at bounding box center [61, 85] width 28 height 5
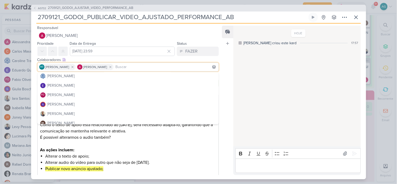
scroll to position [58, 0]
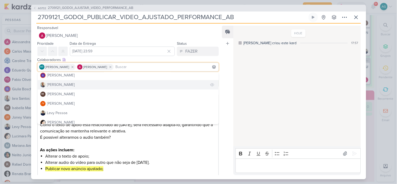
click at [73, 87] on button "Iara Santos" at bounding box center [128, 84] width 181 height 9
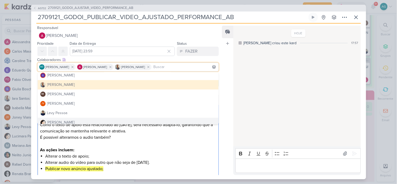
click at [149, 140] on p "É possivel alterarmos o audio também?" at bounding box center [128, 140] width 176 height 13
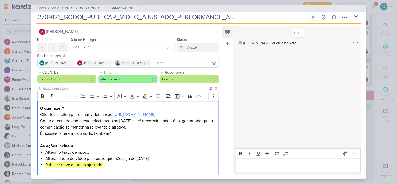
scroll to position [0, 0]
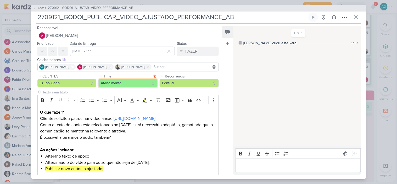
click at [133, 84] on button "Atendimento" at bounding box center [127, 83] width 59 height 8
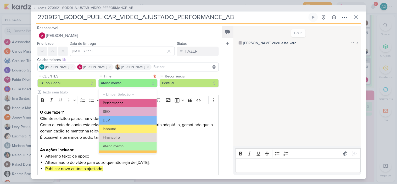
click at [123, 103] on button "Performance" at bounding box center [128, 103] width 58 height 9
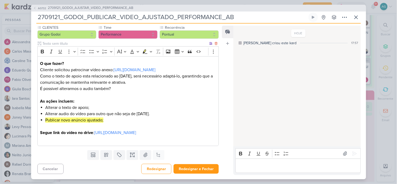
scroll to position [55, 0]
click at [200, 171] on button "Redesignar e Fechar" at bounding box center [195, 169] width 45 height 10
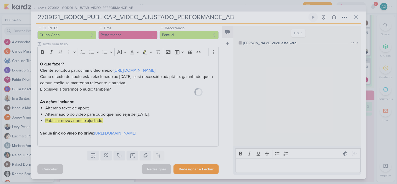
scroll to position [54, 0]
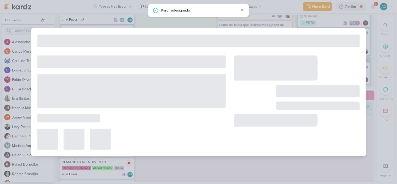
type input "2709121_GODOI_AJUSTAR_VIDEO_PERFORMANCE_AB"
type input "16 de setembro de 2025 às 23:59"
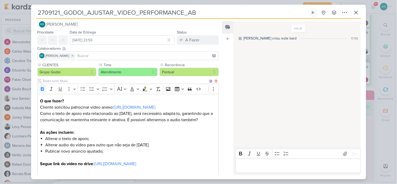
scroll to position [94, 0]
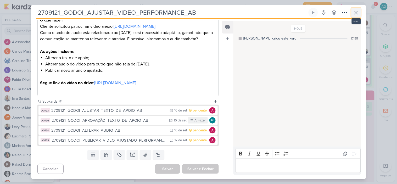
click at [356, 15] on icon at bounding box center [356, 12] width 6 height 6
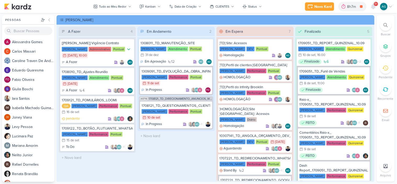
scroll to position [240, 0]
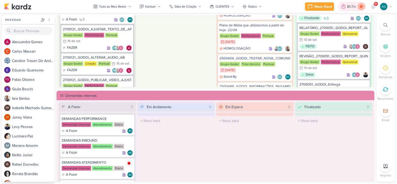
click at [361, 7] on icon at bounding box center [361, 6] width 3 height 3
